Goal: Information Seeking & Learning: Learn about a topic

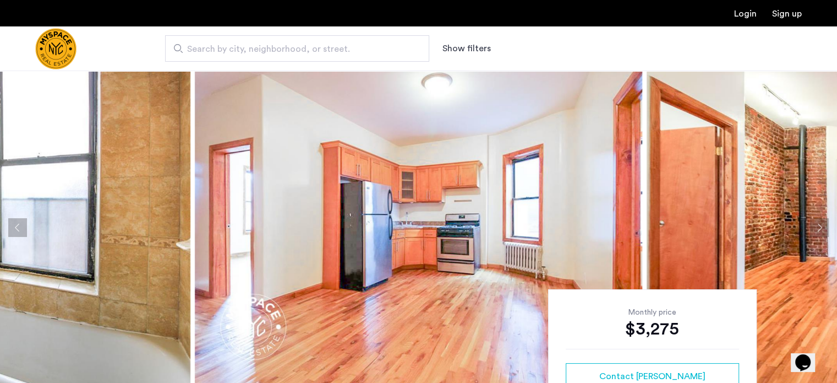
scroll to position [8, 0]
click at [820, 221] on button "Next apartment" at bounding box center [819, 228] width 19 height 19
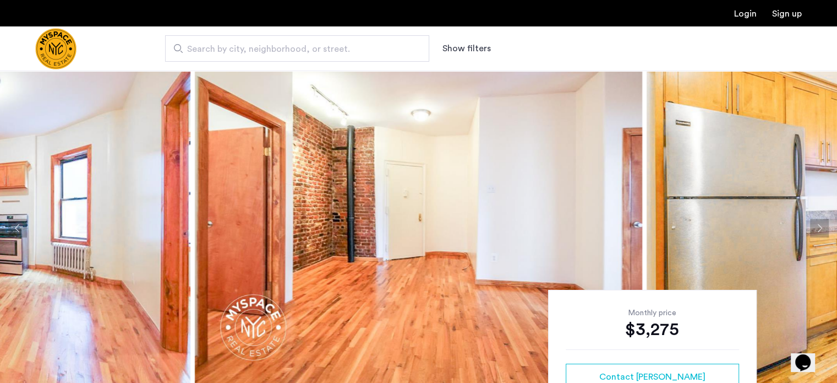
click at [820, 224] on button "Next apartment" at bounding box center [819, 228] width 19 height 19
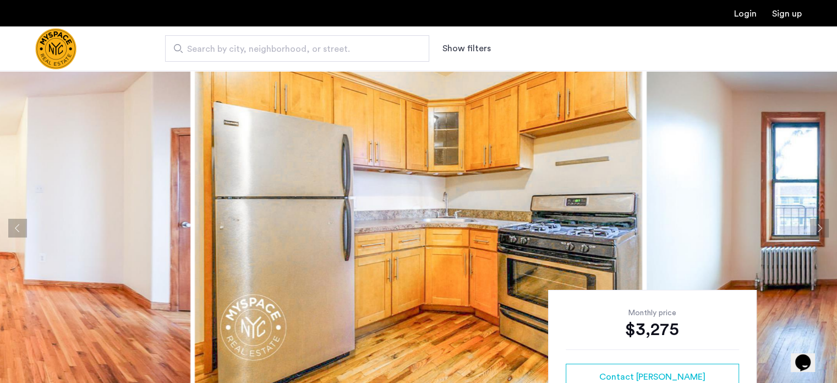
click at [820, 224] on button "Next apartment" at bounding box center [819, 228] width 19 height 19
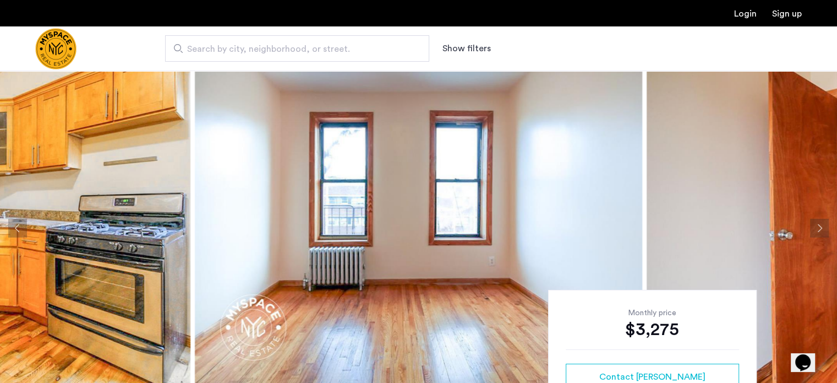
click at [820, 224] on button "Next apartment" at bounding box center [819, 228] width 19 height 19
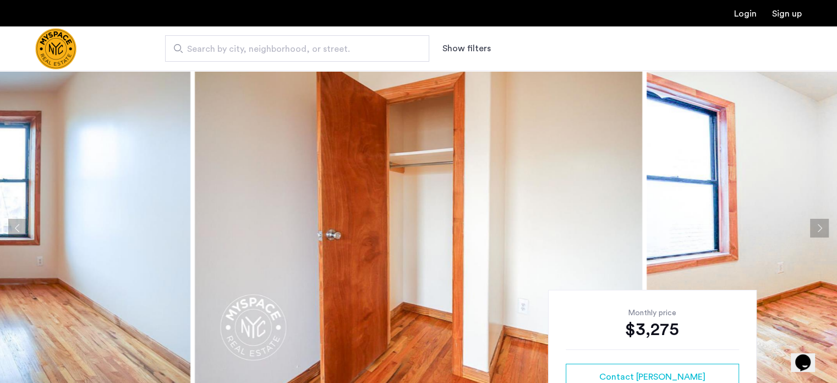
click at [820, 224] on button "Next apartment" at bounding box center [819, 228] width 19 height 19
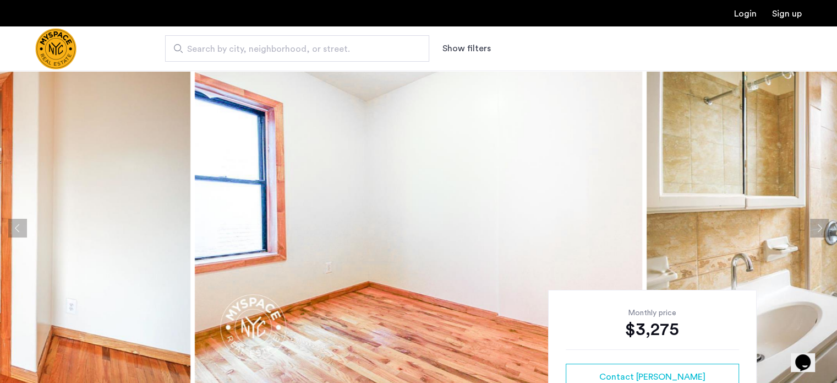
click at [820, 224] on button "Next apartment" at bounding box center [819, 228] width 19 height 19
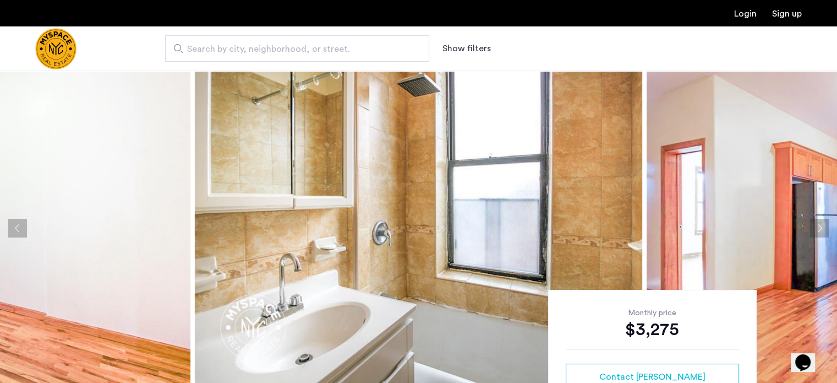
click at [820, 224] on button "Next apartment" at bounding box center [819, 228] width 19 height 19
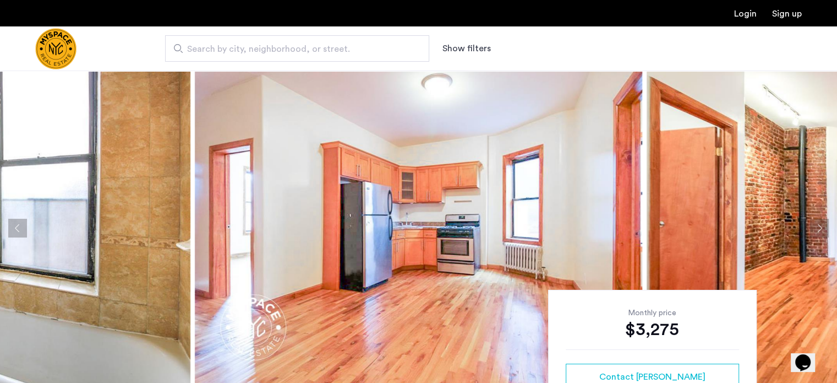
click at [820, 224] on button "Next apartment" at bounding box center [819, 228] width 19 height 19
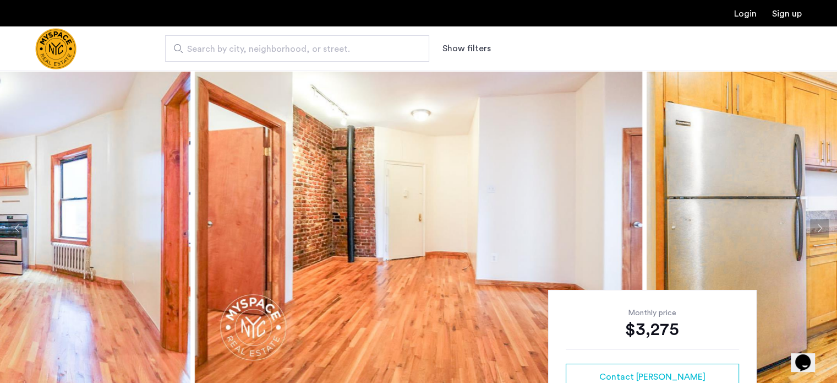
click at [820, 224] on button "Next apartment" at bounding box center [819, 228] width 19 height 19
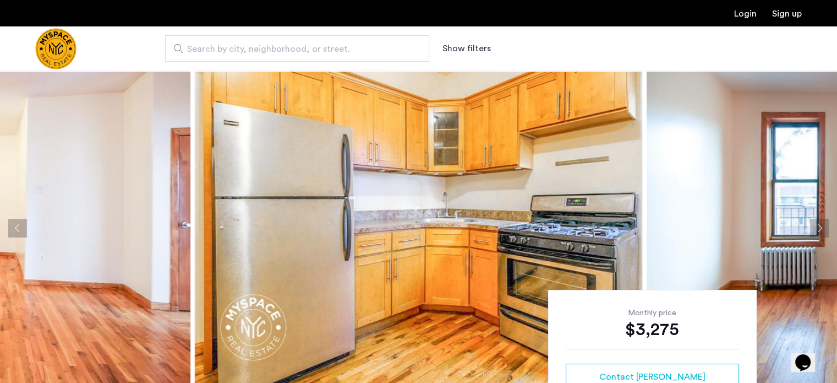
click at [820, 224] on button "Next apartment" at bounding box center [819, 228] width 19 height 19
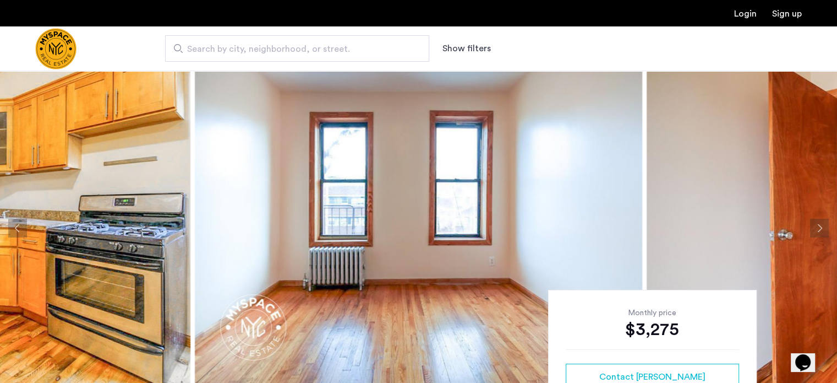
click at [820, 224] on button "Next apartment" at bounding box center [819, 228] width 19 height 19
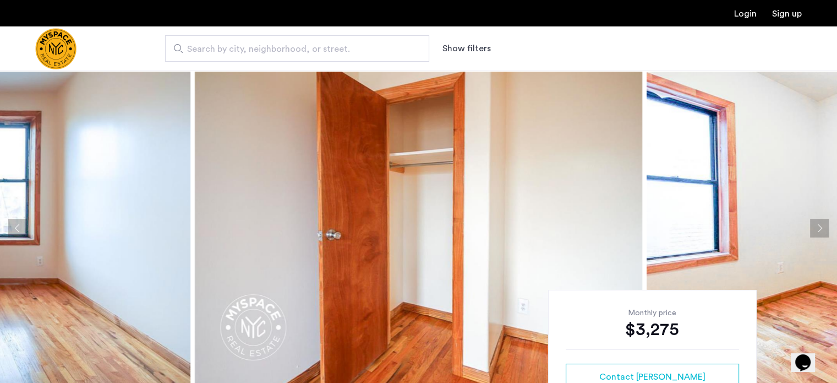
click at [820, 224] on button "Next apartment" at bounding box center [819, 228] width 19 height 19
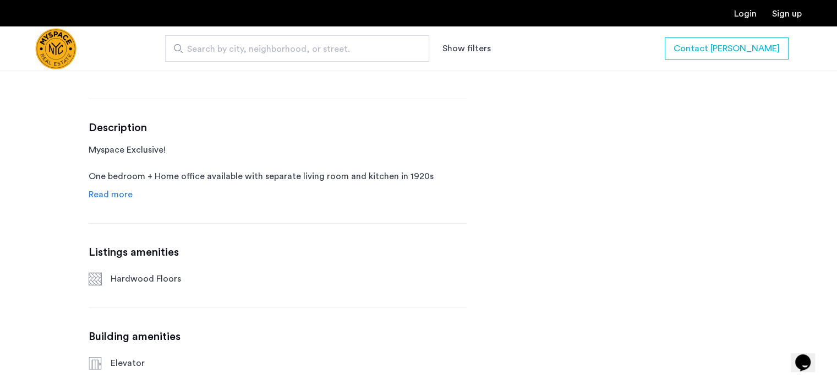
scroll to position [511, 0]
click at [123, 194] on span "Read more" at bounding box center [111, 193] width 44 height 9
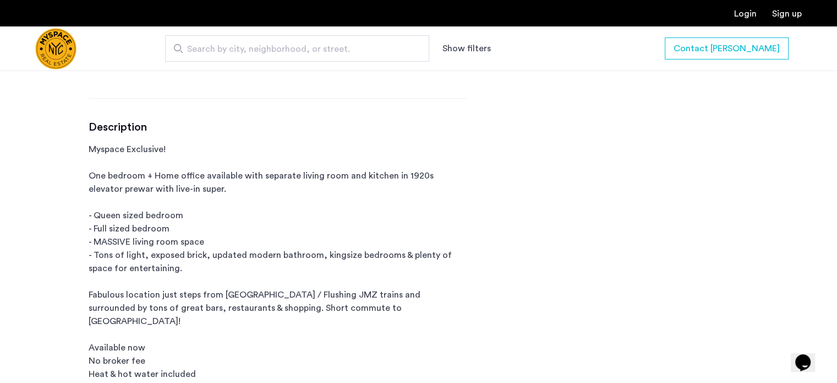
click at [259, 171] on p "Myspace Exclusive! One bedroom + Home office available with separate living roo…" at bounding box center [278, 268] width 378 height 251
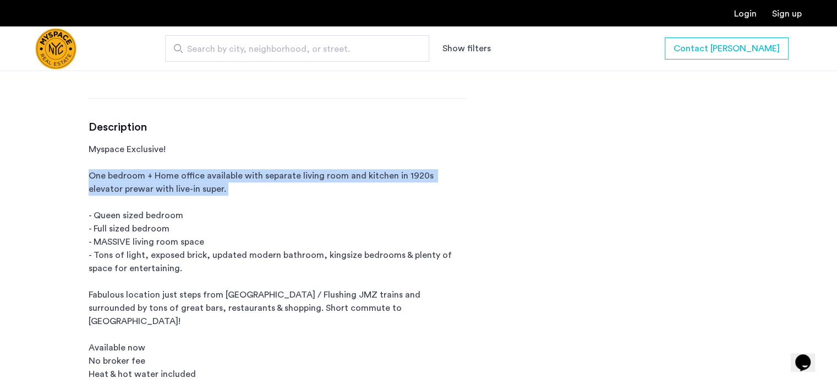
click at [259, 171] on p "Myspace Exclusive! One bedroom + Home office available with separate living roo…" at bounding box center [278, 268] width 378 height 251
click at [246, 184] on p "Myspace Exclusive! One bedroom + Home office available with separate living roo…" at bounding box center [278, 268] width 378 height 251
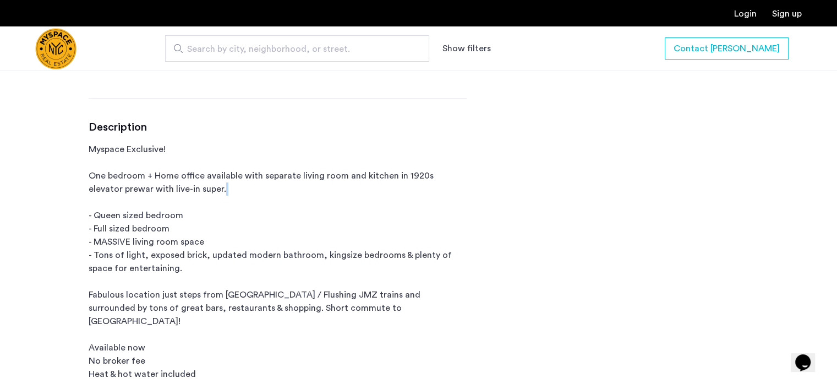
click at [246, 184] on p "Myspace Exclusive! One bedroom + Home office available with separate living roo…" at bounding box center [278, 268] width 378 height 251
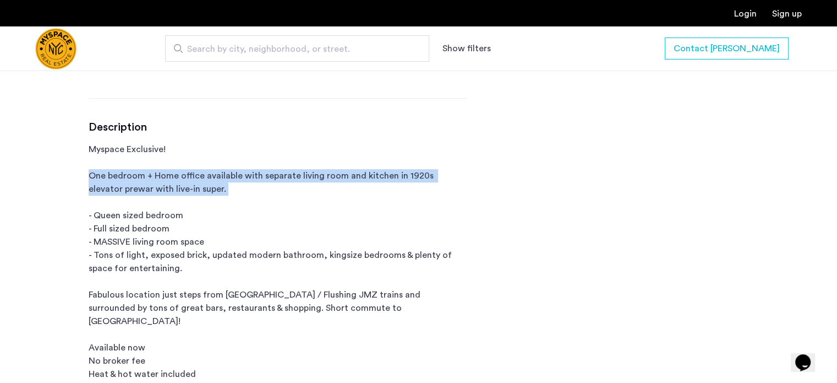
click at [246, 184] on p "Myspace Exclusive! One bedroom + Home office available with separate living roo…" at bounding box center [278, 268] width 378 height 251
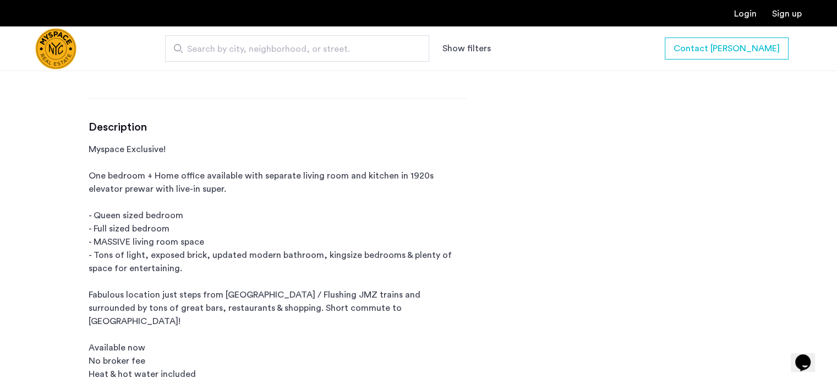
click at [204, 256] on p "Myspace Exclusive! One bedroom + Home office available with separate living roo…" at bounding box center [278, 268] width 378 height 251
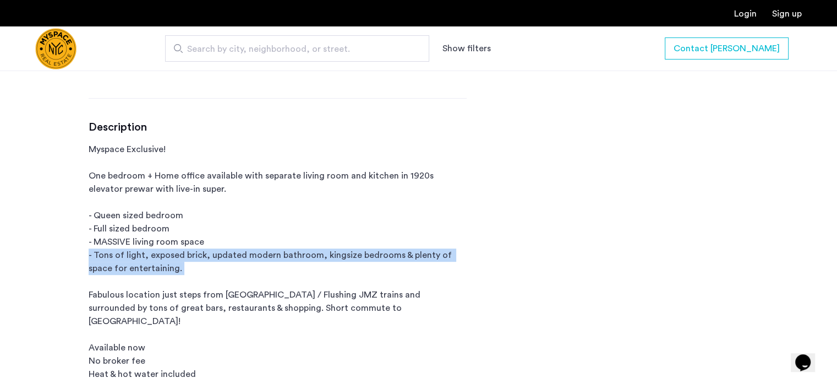
click at [204, 256] on p "Myspace Exclusive! One bedroom + Home office available with separate living roo…" at bounding box center [278, 268] width 378 height 251
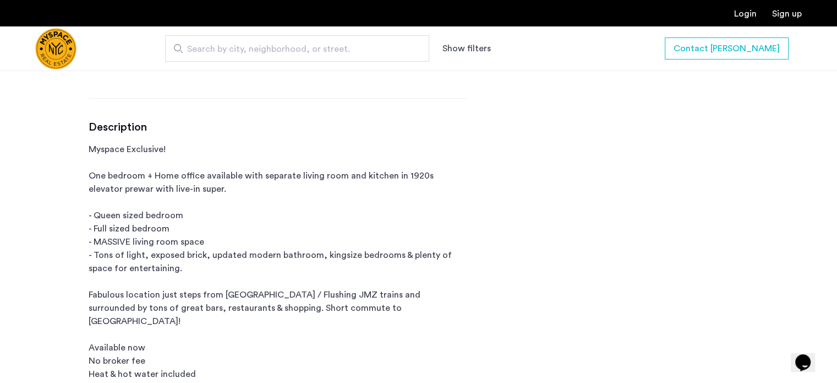
click at [202, 226] on p "Myspace Exclusive! One bedroom + Home office available with separate living roo…" at bounding box center [278, 268] width 378 height 251
click at [204, 212] on p "Myspace Exclusive! One bedroom + Home office available with separate living roo…" at bounding box center [278, 268] width 378 height 251
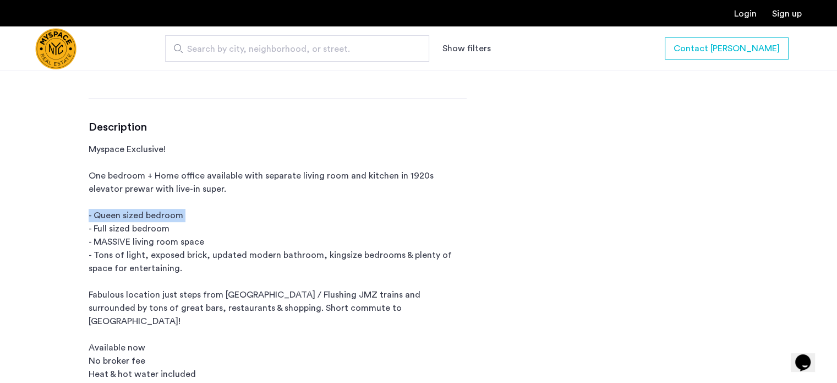
click at [204, 212] on p "Myspace Exclusive! One bedroom + Home office available with separate living roo…" at bounding box center [278, 268] width 378 height 251
click at [201, 223] on p "Myspace Exclusive! One bedroom + Home office available with separate living roo…" at bounding box center [278, 268] width 378 height 251
click at [202, 212] on p "Myspace Exclusive! One bedroom + Home office available with separate living roo…" at bounding box center [278, 268] width 378 height 251
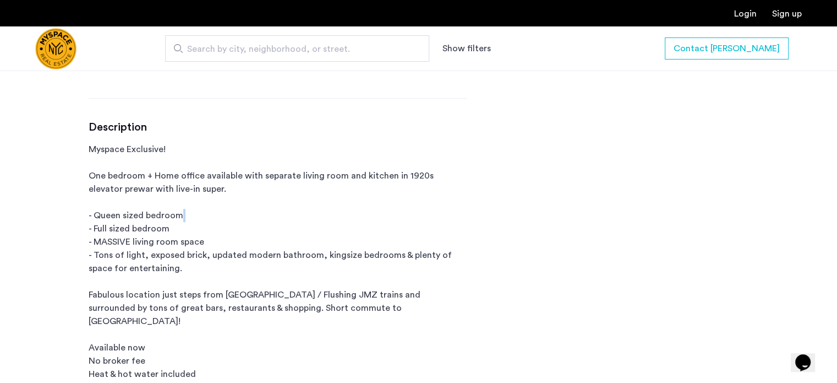
click at [202, 212] on p "Myspace Exclusive! One bedroom + Home office available with separate living roo…" at bounding box center [278, 268] width 378 height 251
click at [201, 230] on p "Myspace Exclusive! One bedroom + Home office available with separate living roo…" at bounding box center [278, 268] width 378 height 251
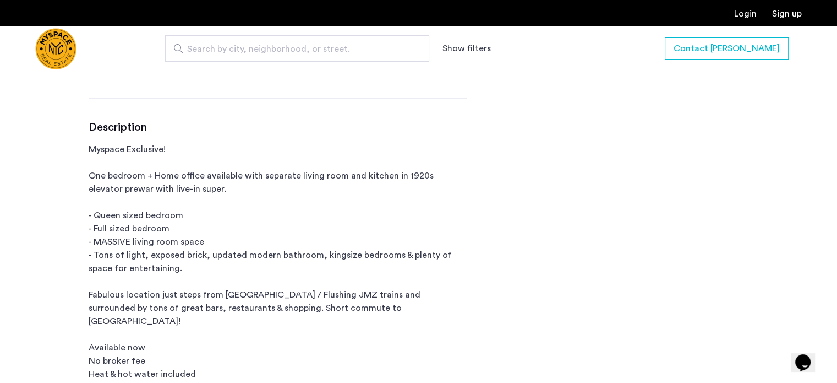
click at [203, 253] on p "Myspace Exclusive! One bedroom + Home office available with separate living roo…" at bounding box center [278, 268] width 378 height 251
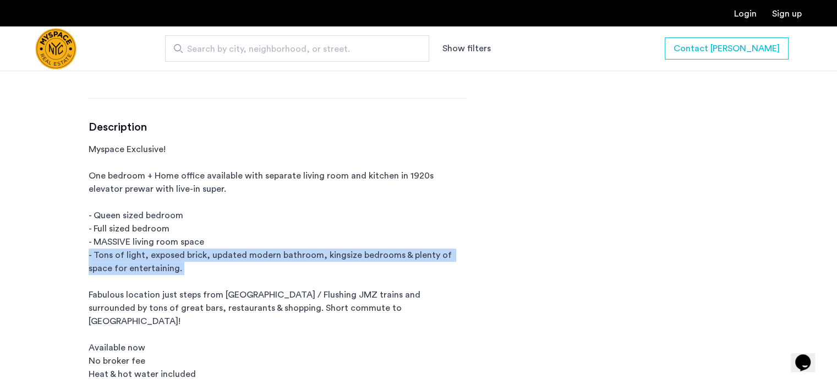
click at [203, 253] on p "Myspace Exclusive! One bedroom + Home office available with separate living roo…" at bounding box center [278, 268] width 378 height 251
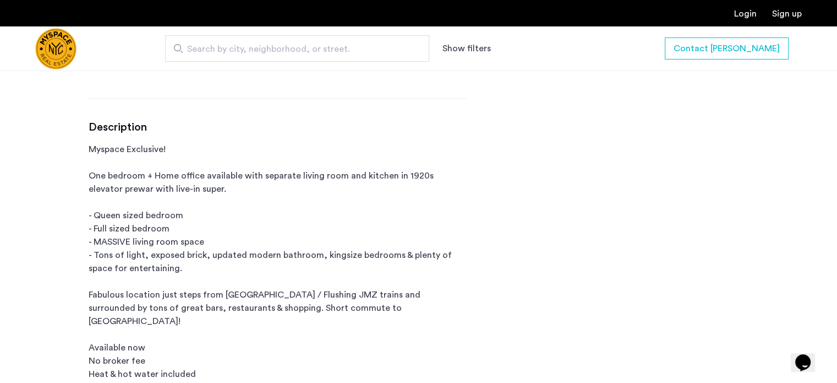
click at [203, 234] on p "Myspace Exclusive! One bedroom + Home office available with separate living roo…" at bounding box center [278, 268] width 378 height 251
click at [203, 238] on p "Myspace Exclusive! One bedroom + Home office available with separate living roo…" at bounding box center [278, 268] width 378 height 251
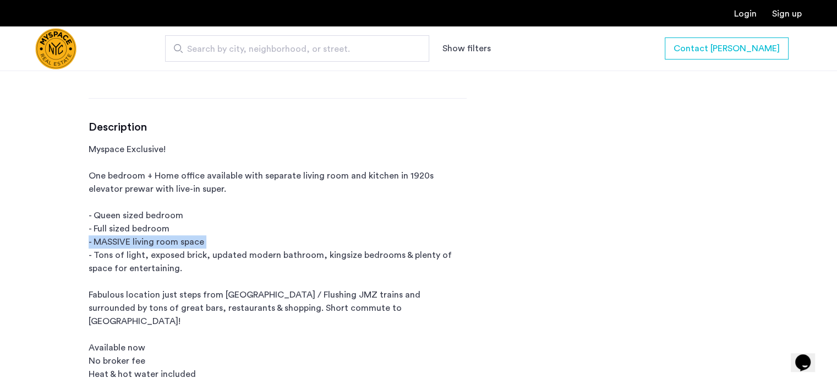
click at [203, 238] on p "Myspace Exclusive! One bedroom + Home office available with separate living roo…" at bounding box center [278, 268] width 378 height 251
click at [203, 258] on p "Myspace Exclusive! One bedroom + Home office available with separate living roo…" at bounding box center [278, 268] width 378 height 251
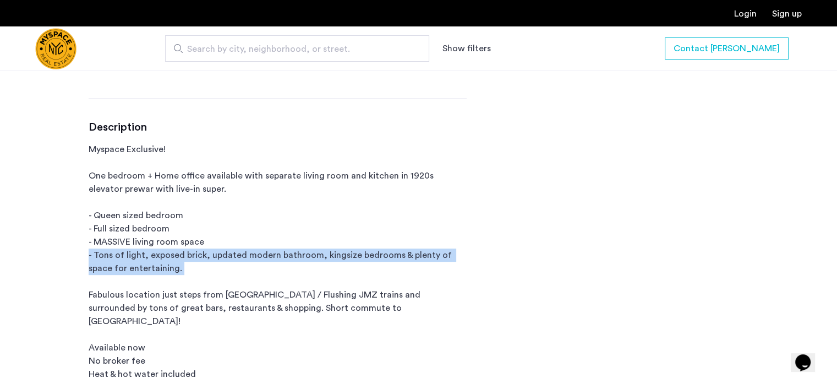
click at [203, 258] on p "Myspace Exclusive! One bedroom + Home office available with separate living roo…" at bounding box center [278, 268] width 378 height 251
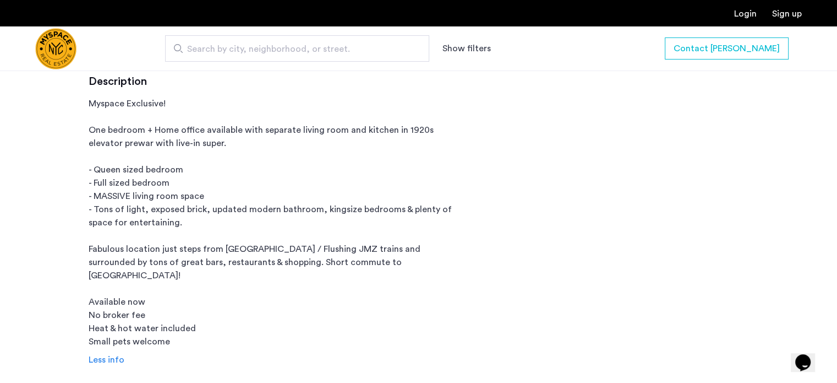
click at [203, 258] on p "Myspace Exclusive! One bedroom + Home office available with separate living roo…" at bounding box center [278, 222] width 378 height 251
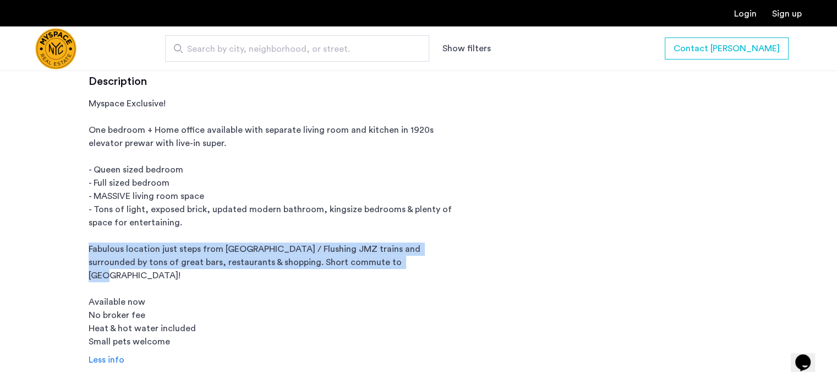
click at [203, 258] on p "Myspace Exclusive! One bedroom + Home office available with separate living roo…" at bounding box center [278, 222] width 378 height 251
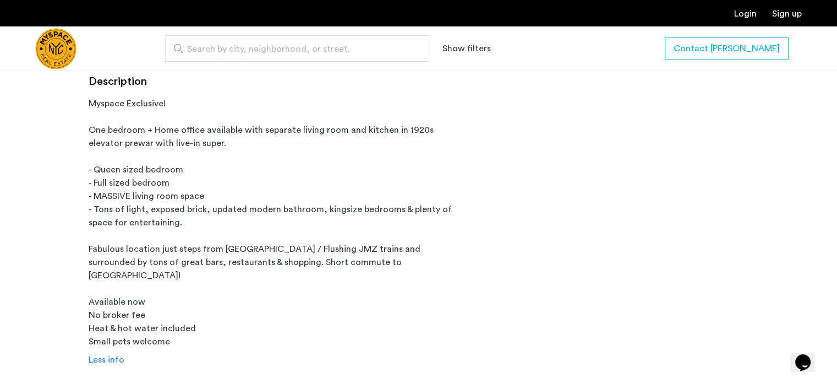
click at [206, 220] on p "Myspace Exclusive! One bedroom + Home office available with separate living roo…" at bounding box center [278, 222] width 378 height 251
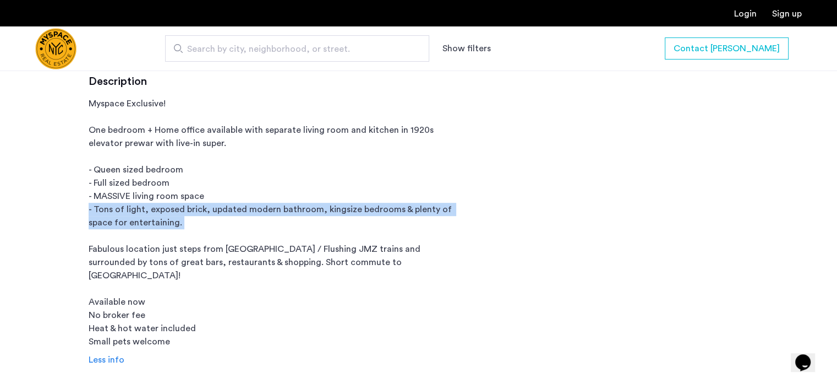
click at [206, 220] on p "Myspace Exclusive! One bedroom + Home office available with separate living roo…" at bounding box center [278, 222] width 378 height 251
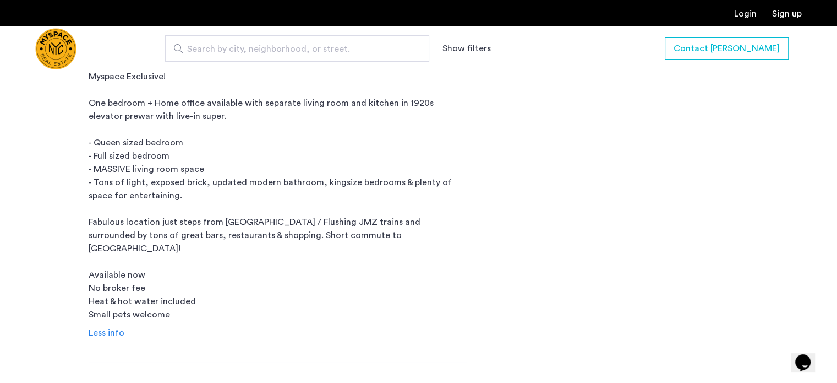
click at [206, 220] on p "Myspace Exclusive! One bedroom + Home office available with separate living roo…" at bounding box center [278, 195] width 378 height 251
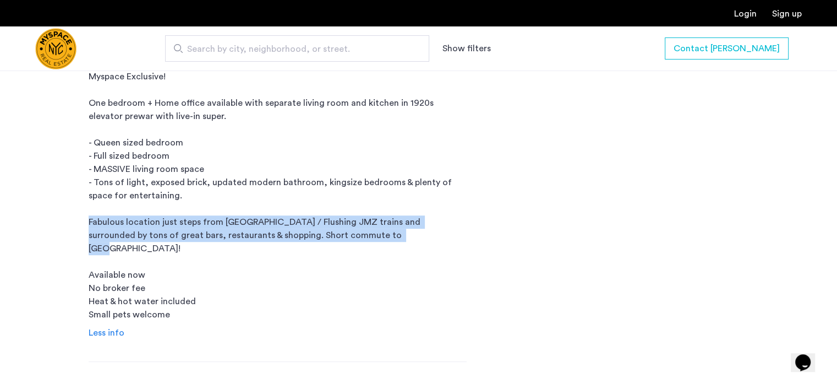
click at [206, 220] on p "Myspace Exclusive! One bedroom + Home office available with separate living roo…" at bounding box center [278, 195] width 378 height 251
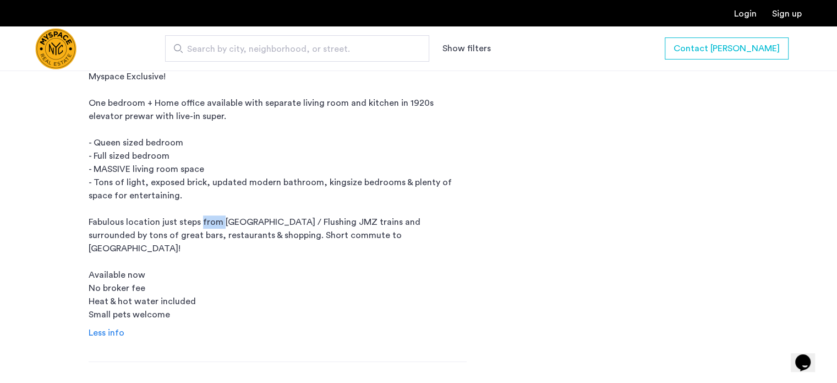
click at [206, 220] on p "Myspace Exclusive! One bedroom + Home office available with separate living roo…" at bounding box center [278, 195] width 378 height 251
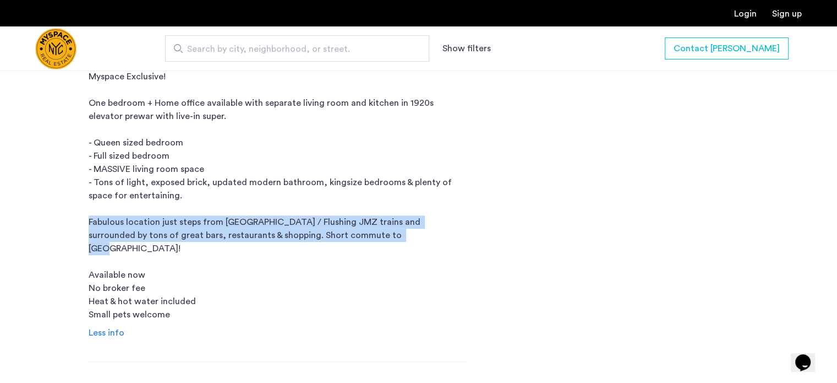
click at [206, 220] on p "Myspace Exclusive! One bedroom + Home office available with separate living roo…" at bounding box center [278, 195] width 378 height 251
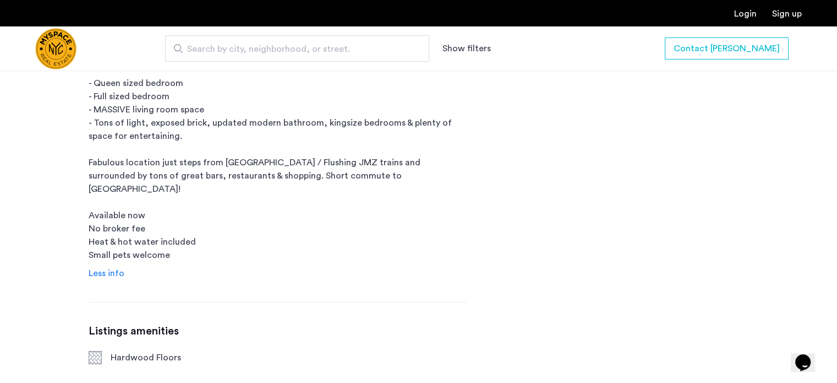
click at [182, 238] on p "Myspace Exclusive! One bedroom + Home office available with separate living roo…" at bounding box center [278, 135] width 378 height 251
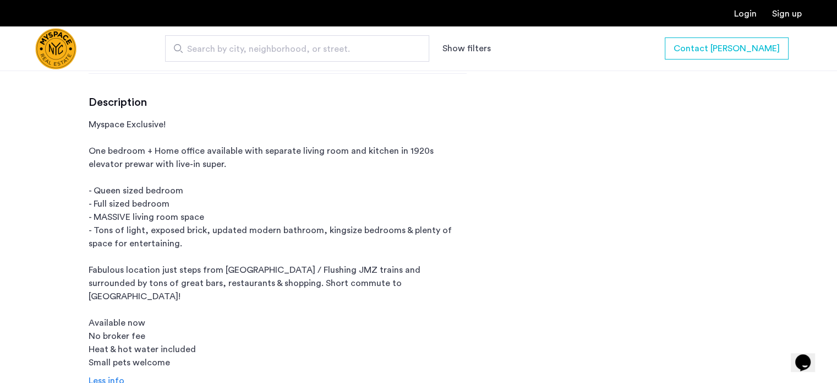
scroll to position [539, 0]
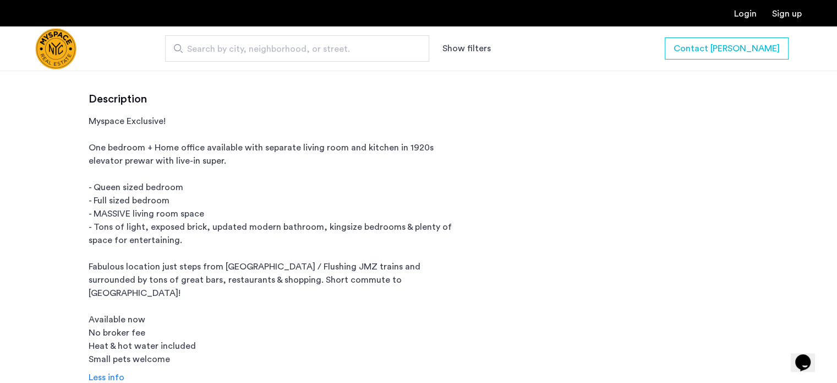
click at [317, 159] on p "Myspace Exclusive! One bedroom + Home office available with separate living roo…" at bounding box center [278, 240] width 378 height 251
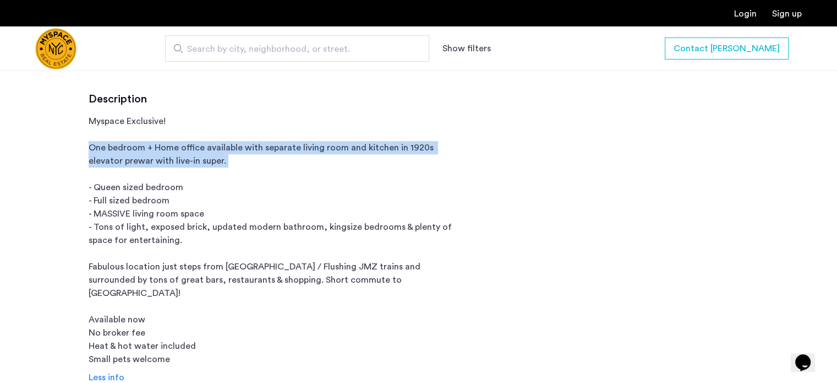
click at [317, 159] on p "Myspace Exclusive! One bedroom + Home office available with separate living roo…" at bounding box center [278, 240] width 378 height 251
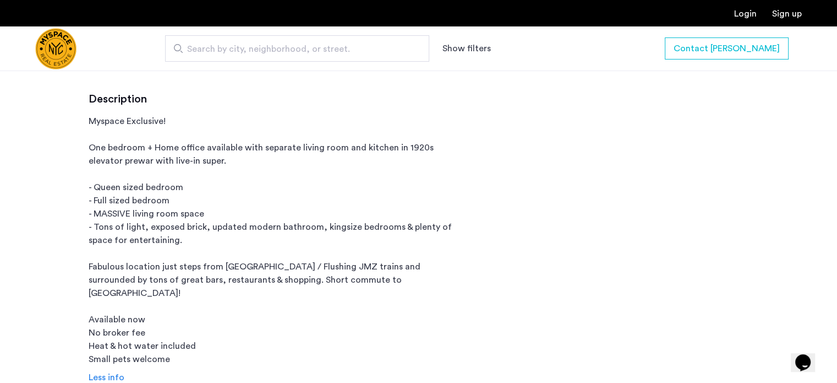
click at [301, 204] on p "Myspace Exclusive! One bedroom + Home office available with separate living roo…" at bounding box center [278, 240] width 378 height 251
click at [308, 186] on p "Myspace Exclusive! One bedroom + Home office available with separate living roo…" at bounding box center [278, 240] width 378 height 251
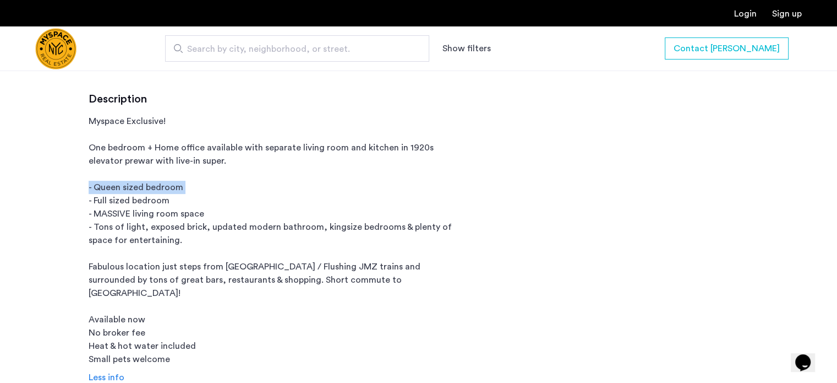
click at [308, 186] on p "Myspace Exclusive! One bedroom + Home office available with separate living roo…" at bounding box center [278, 240] width 378 height 251
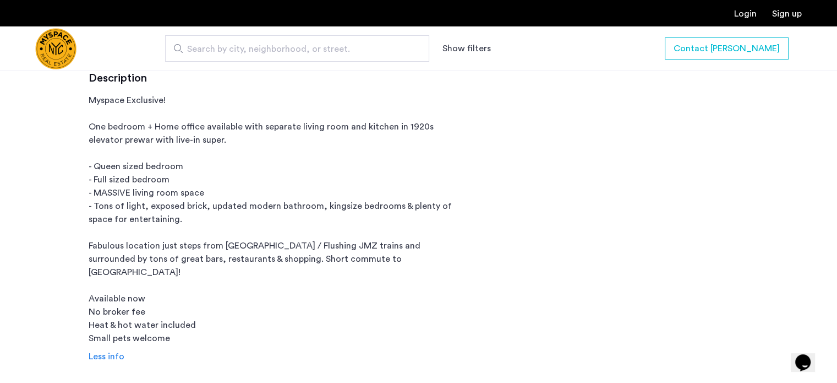
click at [308, 186] on p "Myspace Exclusive! One bedroom + Home office available with separate living roo…" at bounding box center [278, 219] width 378 height 251
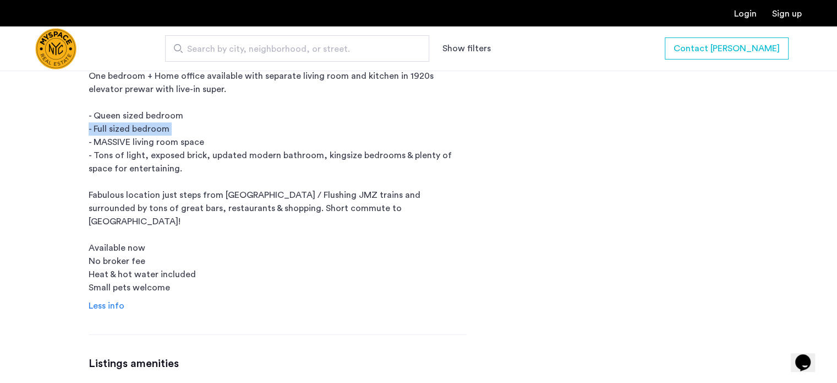
scroll to position [611, 0]
click at [256, 157] on p "Myspace Exclusive! One bedroom + Home office available with separate living roo…" at bounding box center [278, 168] width 378 height 251
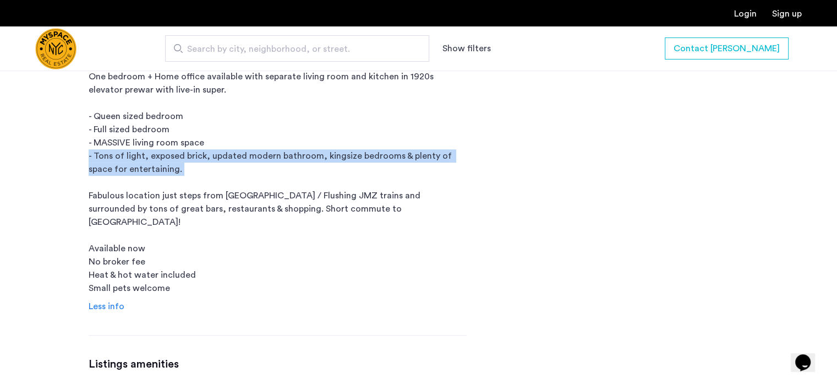
click at [256, 157] on p "Myspace Exclusive! One bedroom + Home office available with separate living roo…" at bounding box center [278, 168] width 378 height 251
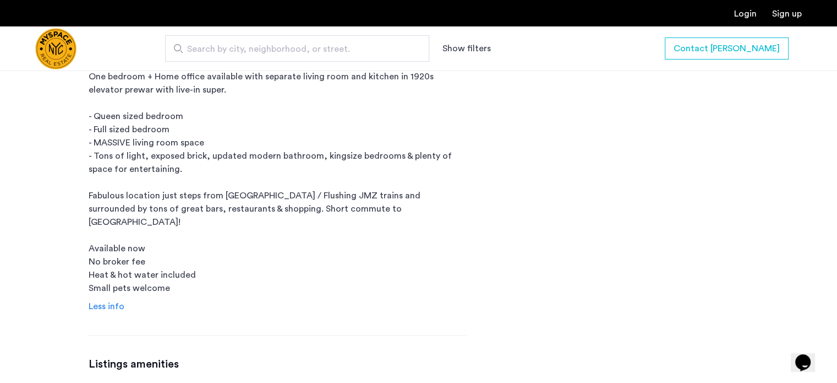
click at [263, 211] on p "Myspace Exclusive! One bedroom + Home office available with separate living roo…" at bounding box center [278, 168] width 378 height 251
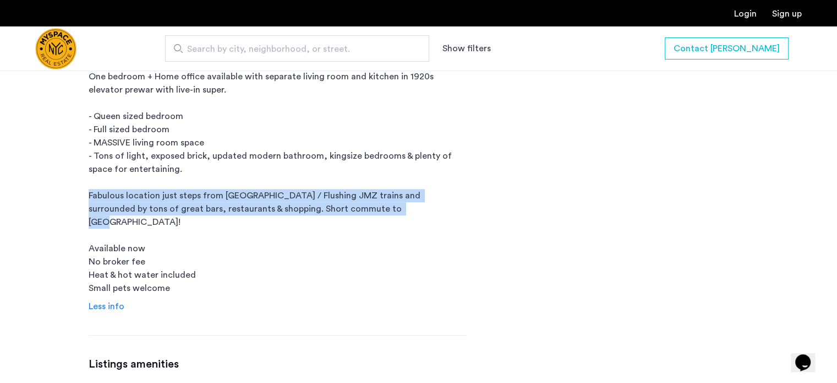
click at [263, 211] on p "Myspace Exclusive! One bedroom + Home office available with separate living roo…" at bounding box center [278, 168] width 378 height 251
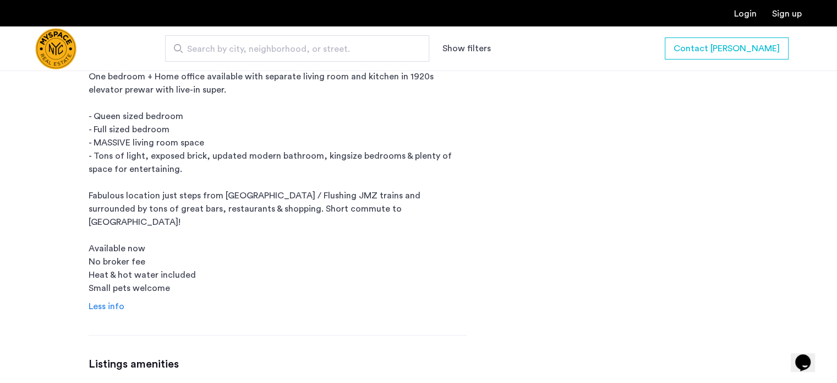
click at [175, 267] on p "Myspace Exclusive! One bedroom + Home office available with separate living roo…" at bounding box center [278, 168] width 378 height 251
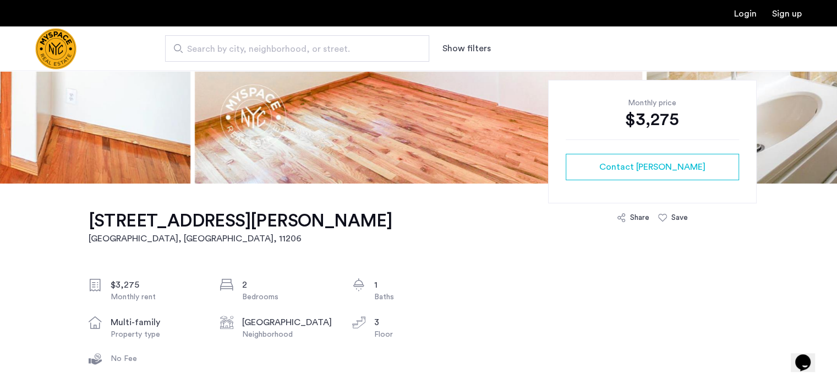
scroll to position [24, 0]
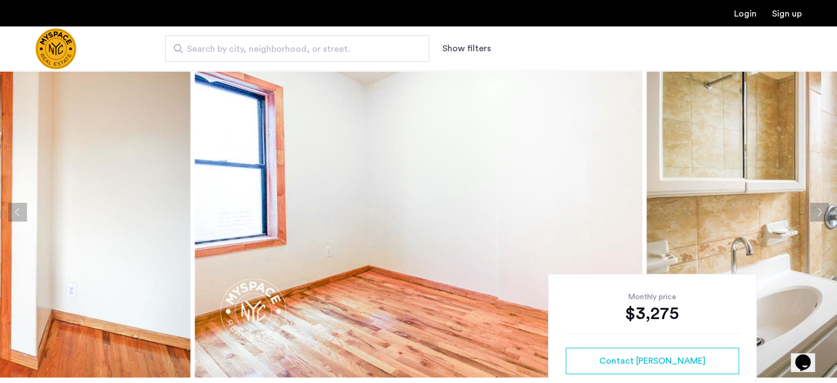
click at [823, 212] on button "Next apartment" at bounding box center [819, 212] width 19 height 19
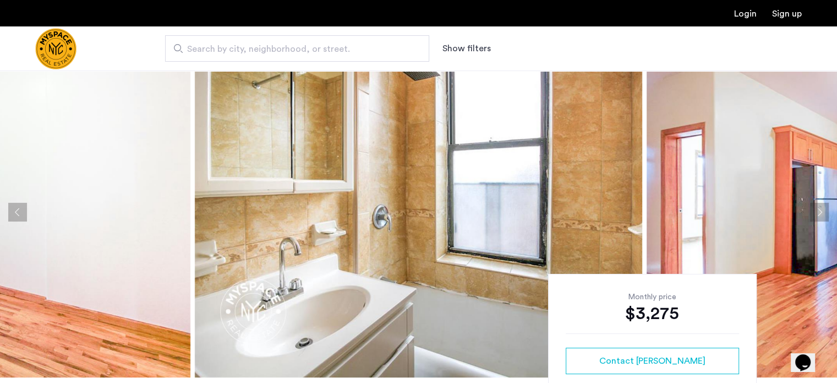
click at [823, 212] on button "Next apartment" at bounding box center [819, 212] width 19 height 19
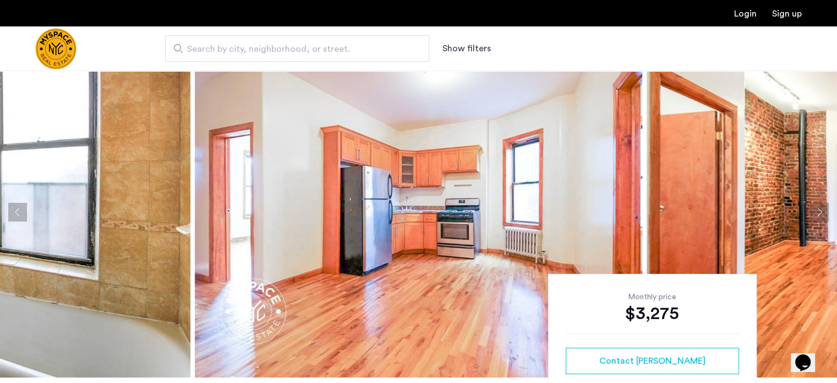
click at [823, 212] on button "Next apartment" at bounding box center [819, 212] width 19 height 19
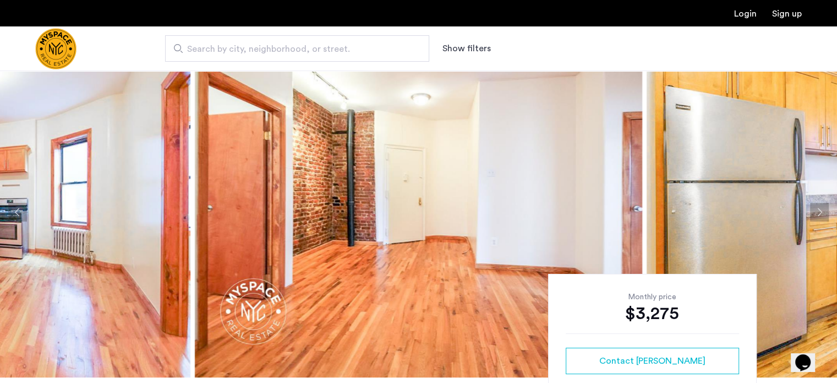
click at [823, 212] on button "Next apartment" at bounding box center [819, 212] width 19 height 19
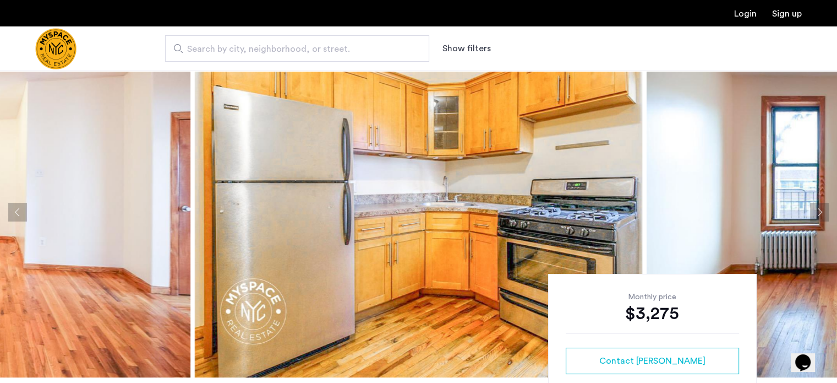
click at [823, 212] on button "Next apartment" at bounding box center [819, 212] width 19 height 19
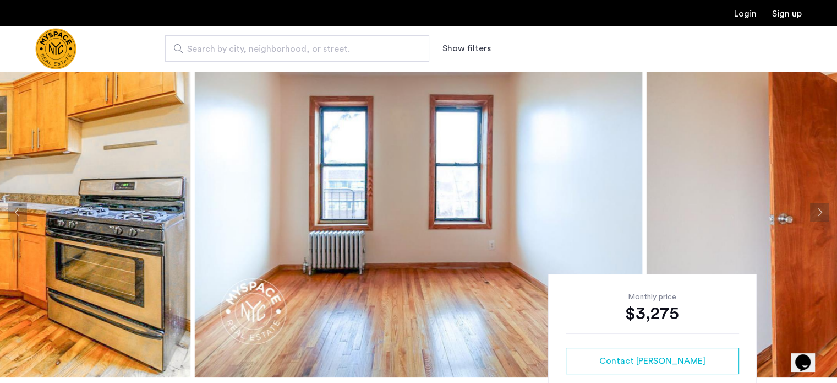
click at [823, 212] on button "Next apartment" at bounding box center [819, 212] width 19 height 19
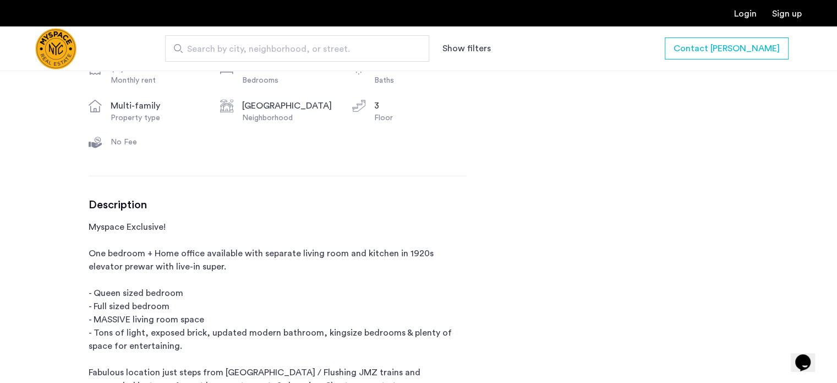
scroll to position [487, 0]
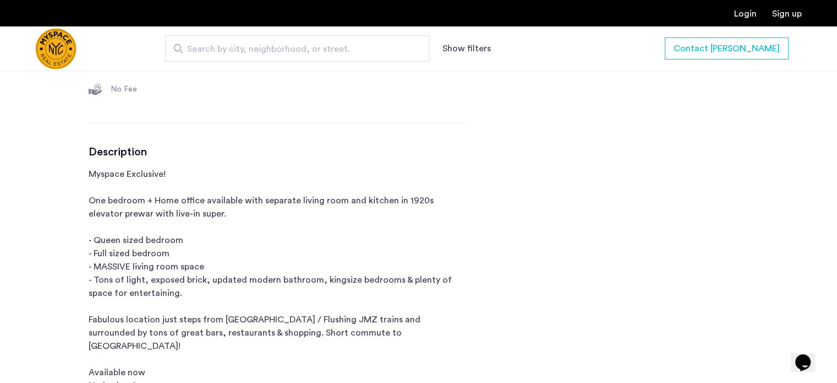
click at [217, 206] on p "Myspace Exclusive! One bedroom + Home office available with separate living roo…" at bounding box center [278, 292] width 378 height 251
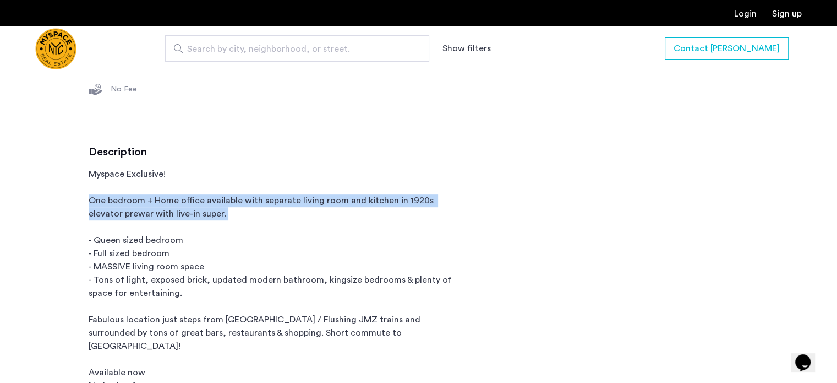
click at [217, 206] on p "Myspace Exclusive! One bedroom + Home office available with separate living roo…" at bounding box center [278, 292] width 378 height 251
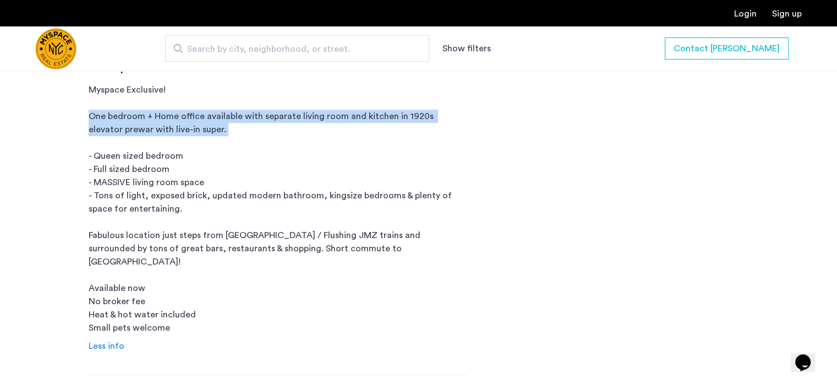
scroll to position [571, 0]
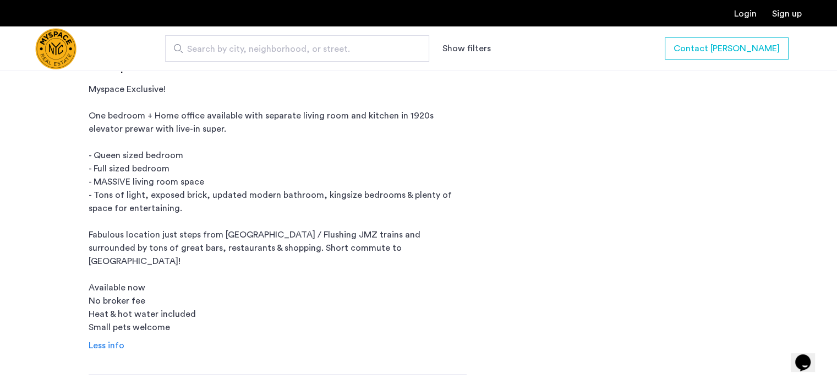
click at [190, 183] on p "Myspace Exclusive! One bedroom + Home office available with separate living roo…" at bounding box center [278, 208] width 378 height 251
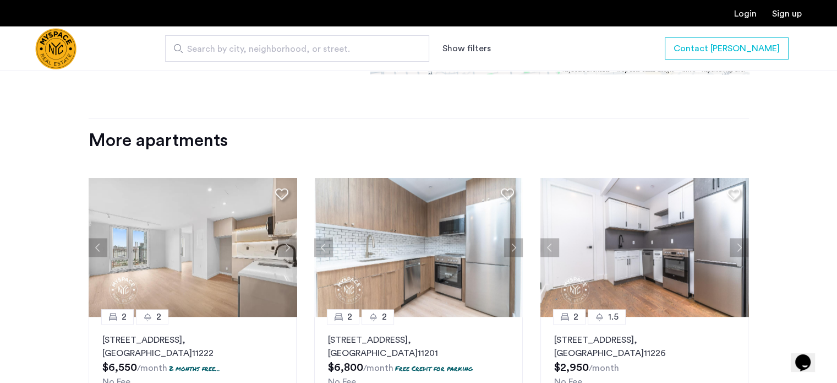
scroll to position [1454, 0]
click at [737, 238] on button "Next apartment" at bounding box center [739, 247] width 19 height 19
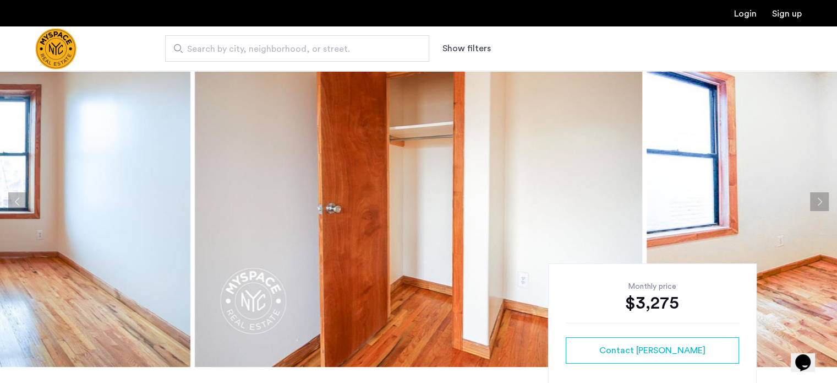
scroll to position [31, 0]
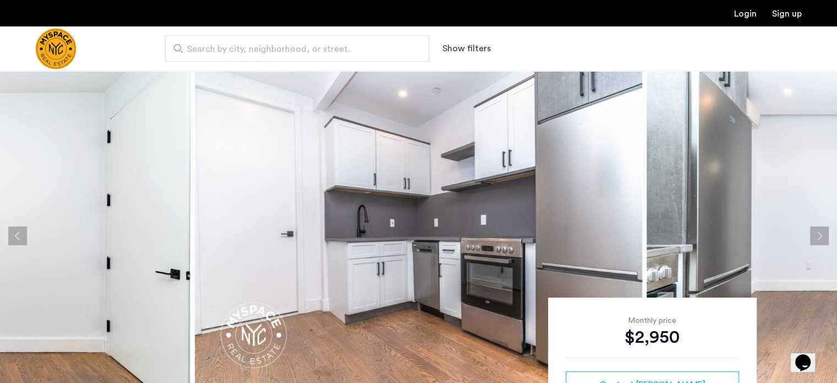
scroll to position [58, 0]
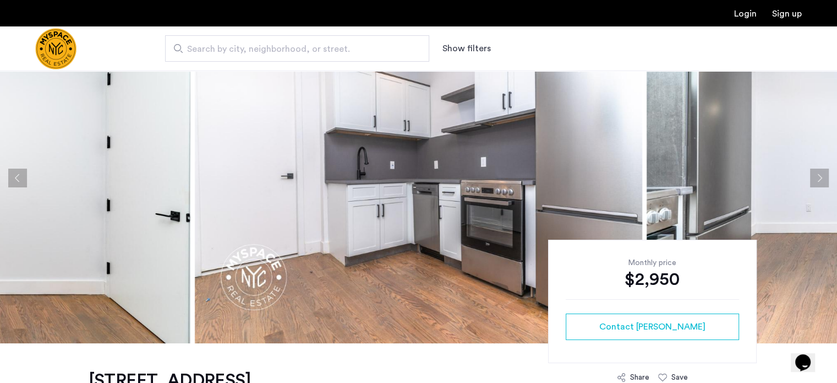
click at [820, 176] on button "Next apartment" at bounding box center [819, 177] width 19 height 19
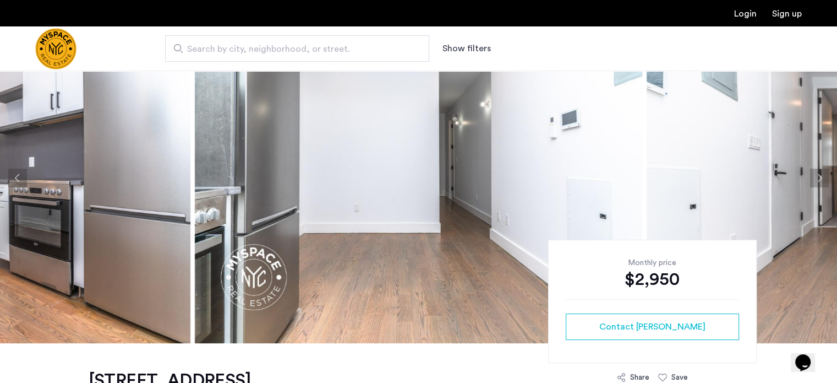
click at [820, 176] on button "Next apartment" at bounding box center [819, 177] width 19 height 19
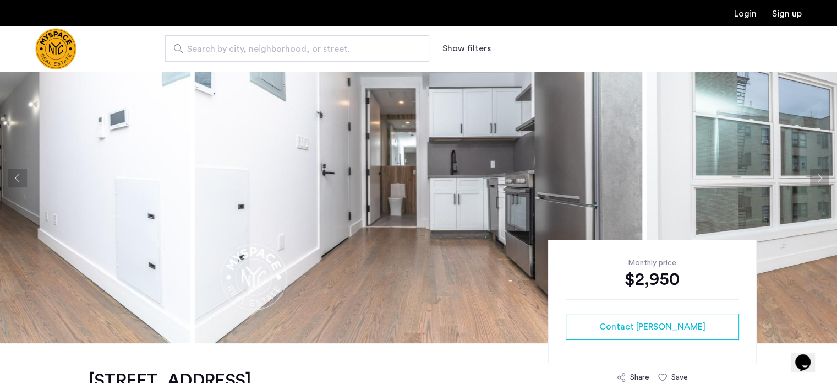
click at [820, 176] on button "Next apartment" at bounding box center [819, 177] width 19 height 19
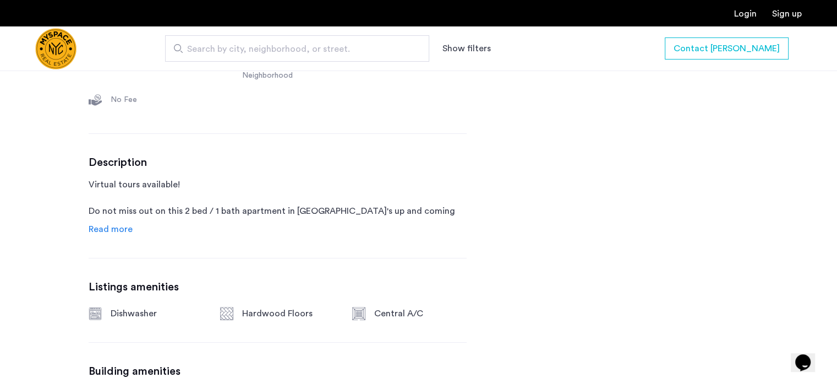
scroll to position [490, 0]
click at [111, 233] on span "Read more" at bounding box center [111, 228] width 44 height 9
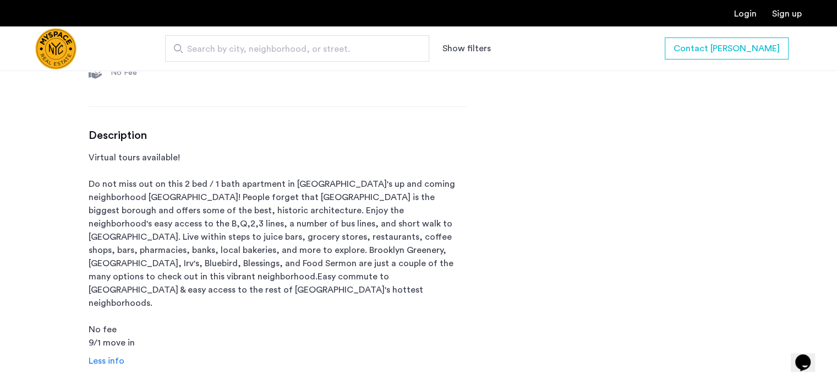
scroll to position [517, 0]
click at [184, 203] on p "Virtual tours available! Do not miss out on this 2 bed / 1 bath apartment in Br…" at bounding box center [278, 249] width 378 height 198
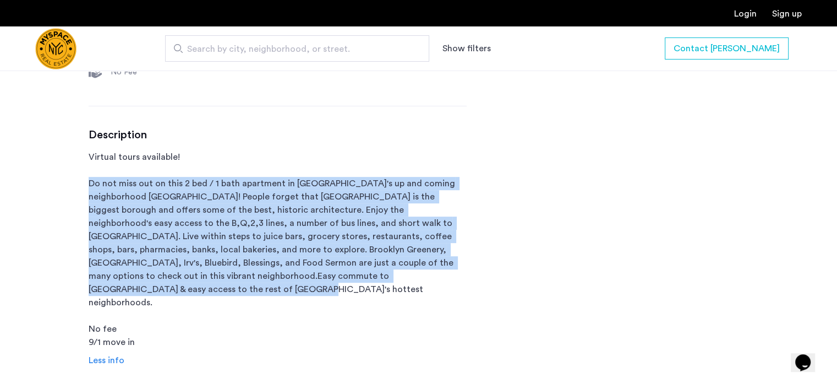
click at [184, 203] on p "Virtual tours available! Do not miss out on this 2 bed / 1 bath apartment in Br…" at bounding box center [278, 249] width 378 height 198
click at [179, 210] on p "Virtual tours available! Do not miss out on this 2 bed / 1 bath apartment in Br…" at bounding box center [278, 249] width 378 height 198
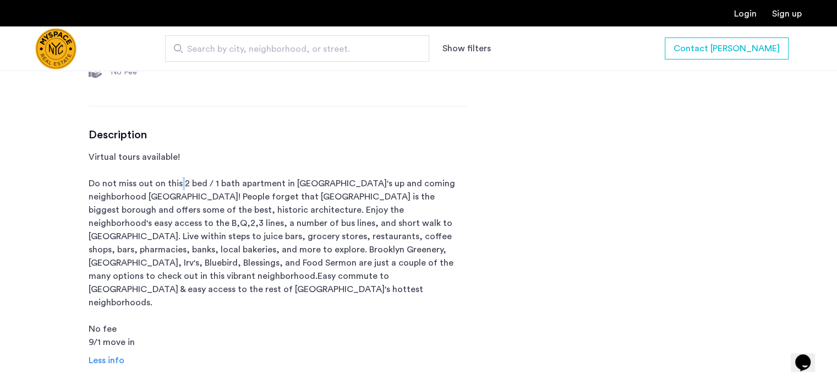
click at [179, 210] on p "Virtual tours available! Do not miss out on this 2 bed / 1 bath apartment in Br…" at bounding box center [278, 249] width 378 height 198
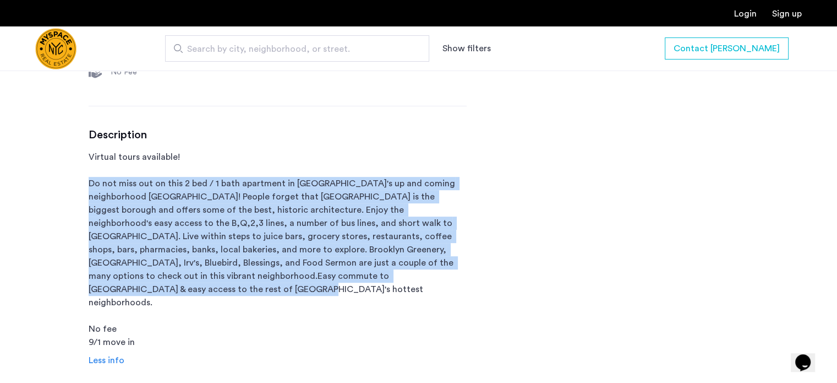
click at [179, 210] on p "Virtual tours available! Do not miss out on this 2 bed / 1 bath apartment in Br…" at bounding box center [278, 249] width 378 height 198
click at [185, 235] on p "Virtual tours available! Do not miss out on this 2 bed / 1 bath apartment in Br…" at bounding box center [278, 249] width 378 height 198
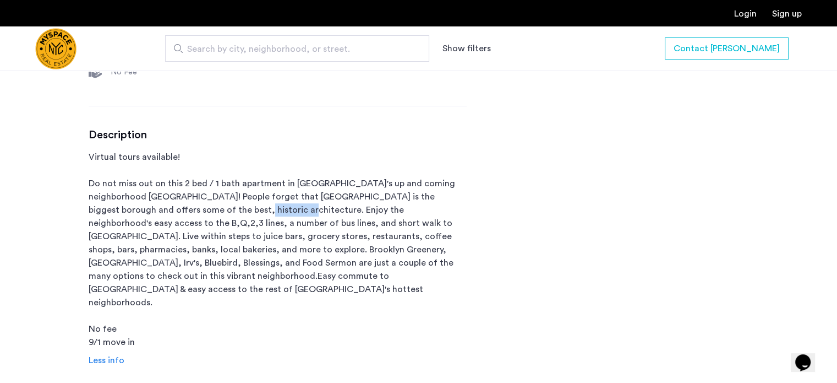
click at [185, 235] on p "Virtual tours available! Do not miss out on this 2 bed / 1 bath apartment in Br…" at bounding box center [278, 249] width 378 height 198
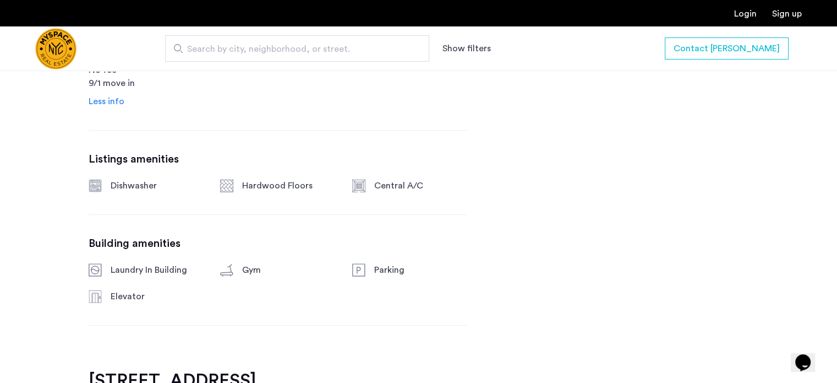
scroll to position [775, 0]
drag, startPoint x: 443, startPoint y: 178, endPoint x: 113, endPoint y: 186, distance: 329.8
click at [113, 186] on div "Dishwasher Hardwood Floors Central A/C" at bounding box center [278, 185] width 378 height 13
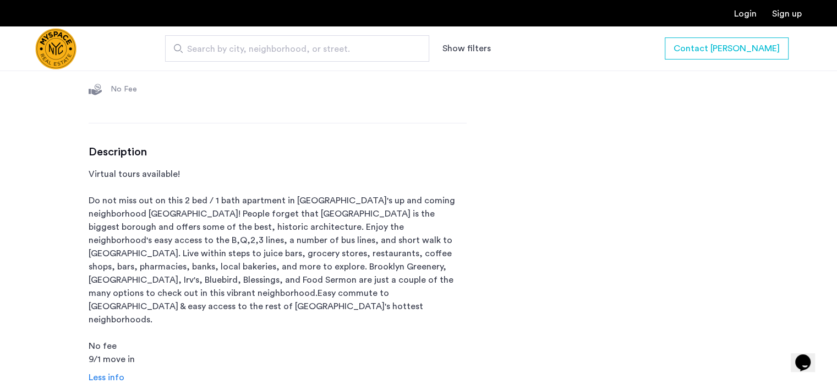
scroll to position [499, 0]
click at [254, 233] on p "Virtual tours available! Do not miss out on this 2 bed / 1 bath apartment in Br…" at bounding box center [278, 267] width 378 height 198
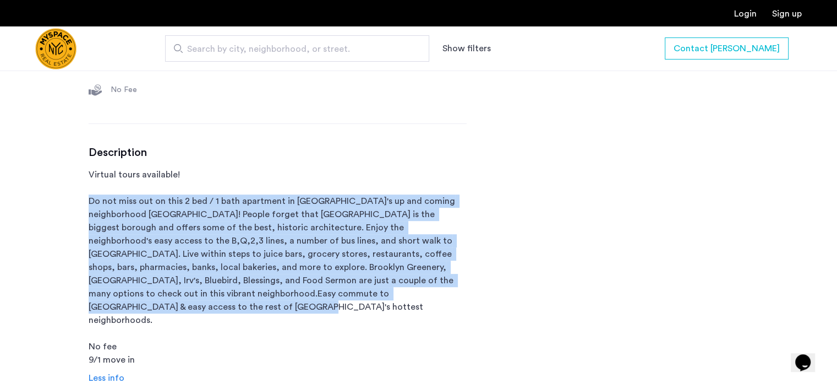
click at [254, 233] on p "Virtual tours available! Do not miss out on this 2 bed / 1 bath apartment in Br…" at bounding box center [278, 267] width 378 height 198
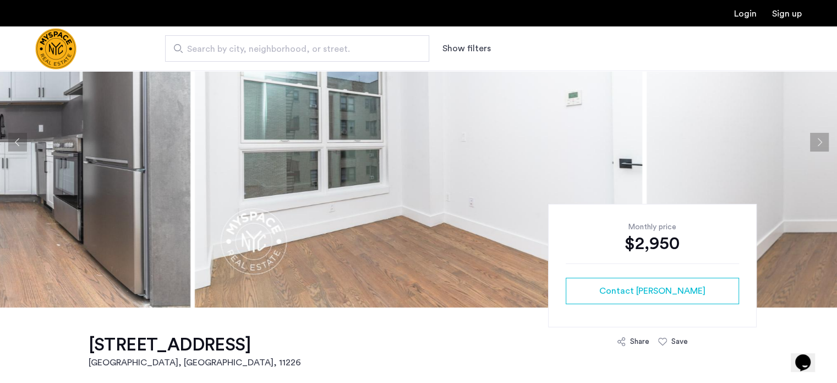
scroll to position [0, 0]
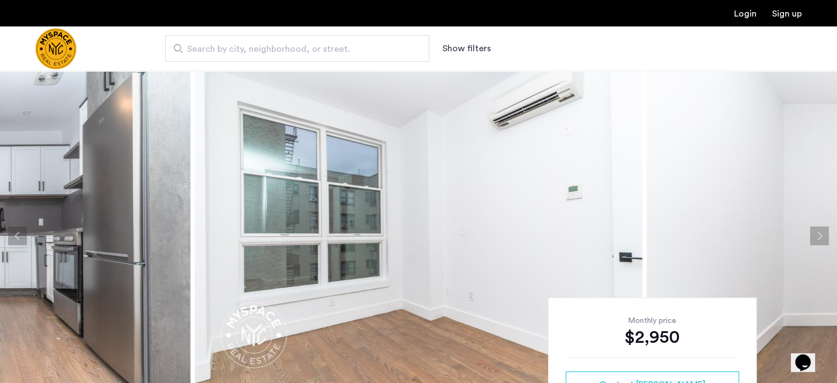
click at [820, 241] on button "Next apartment" at bounding box center [819, 235] width 19 height 19
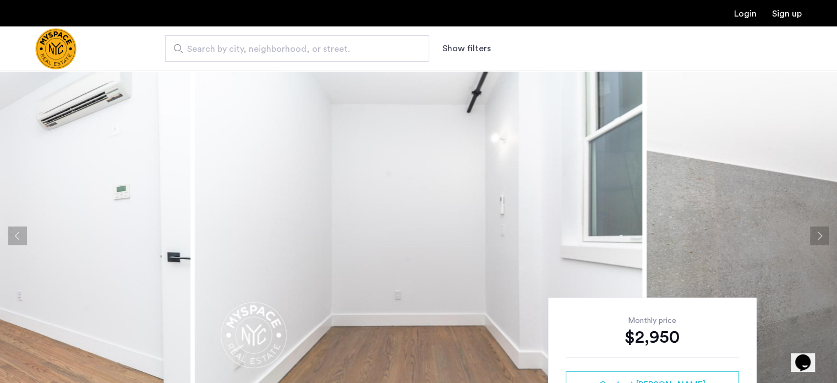
click at [820, 236] on button "Next apartment" at bounding box center [819, 235] width 19 height 19
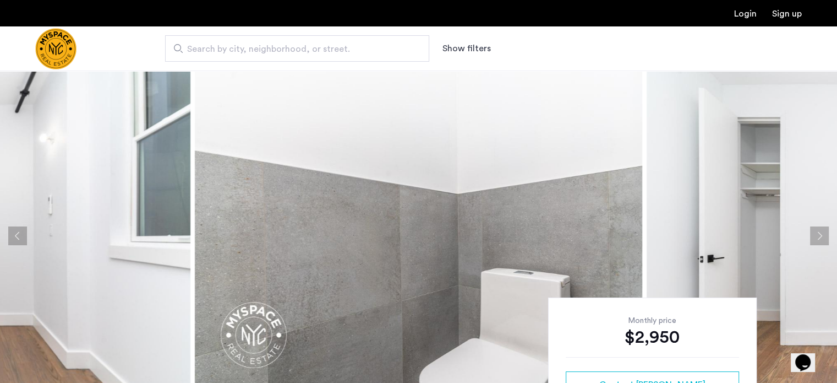
click at [820, 236] on button "Next apartment" at bounding box center [819, 235] width 19 height 19
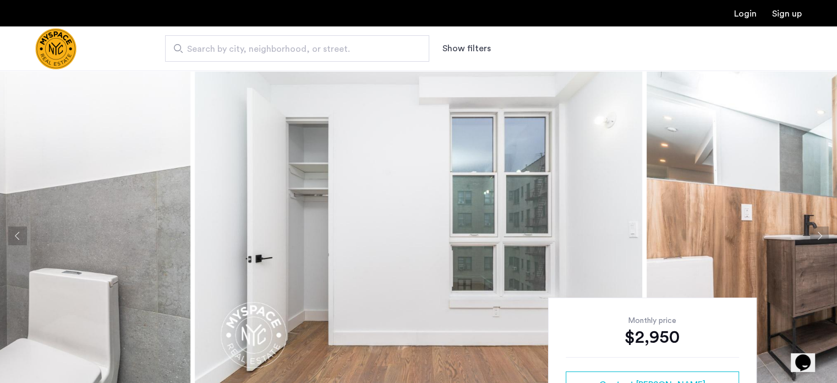
click at [820, 236] on button "Next apartment" at bounding box center [819, 235] width 19 height 19
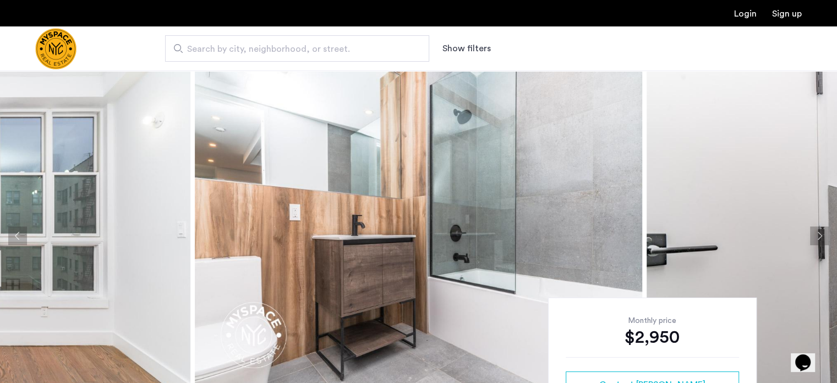
click at [820, 236] on button "Next apartment" at bounding box center [819, 235] width 19 height 19
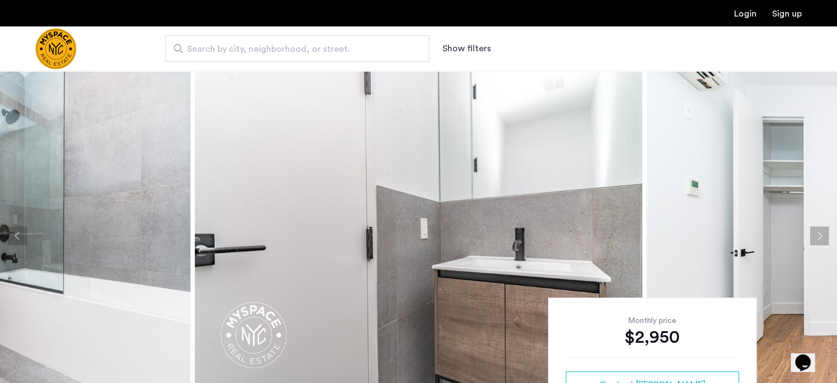
click at [820, 236] on button "Next apartment" at bounding box center [819, 235] width 19 height 19
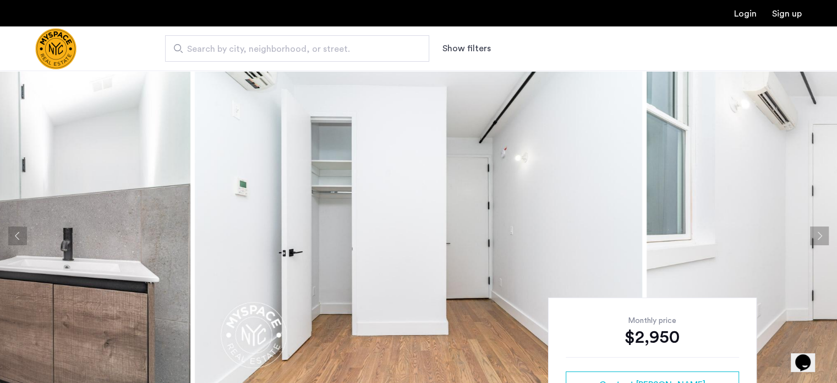
click at [820, 236] on button "Next apartment" at bounding box center [819, 235] width 19 height 19
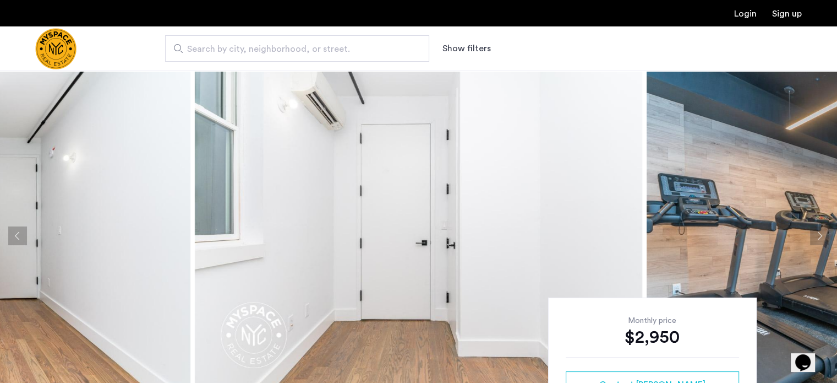
click at [820, 236] on button "Next apartment" at bounding box center [819, 235] width 19 height 19
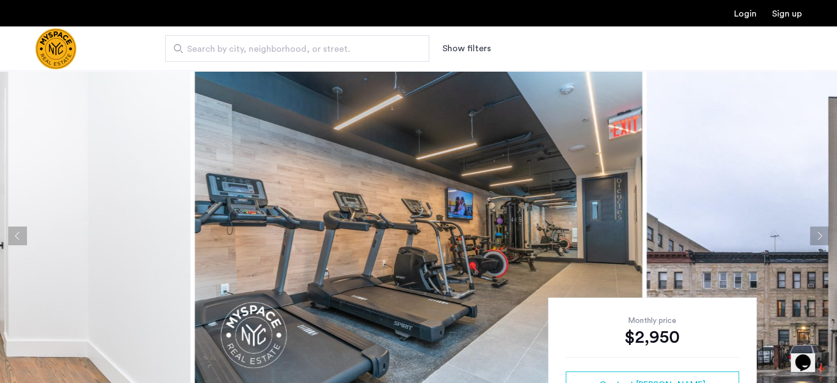
click at [820, 236] on button "Next apartment" at bounding box center [819, 235] width 19 height 19
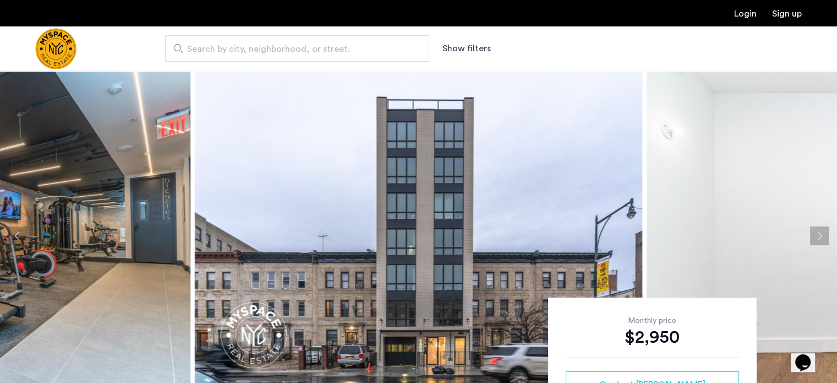
scroll to position [39, 0]
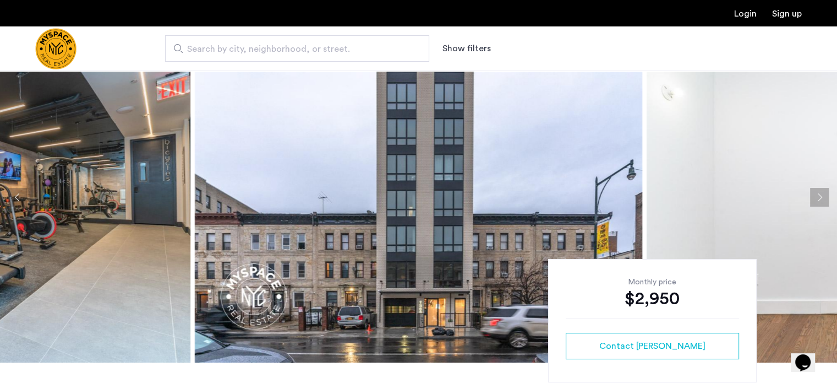
click at [821, 190] on button "Next apartment" at bounding box center [819, 197] width 19 height 19
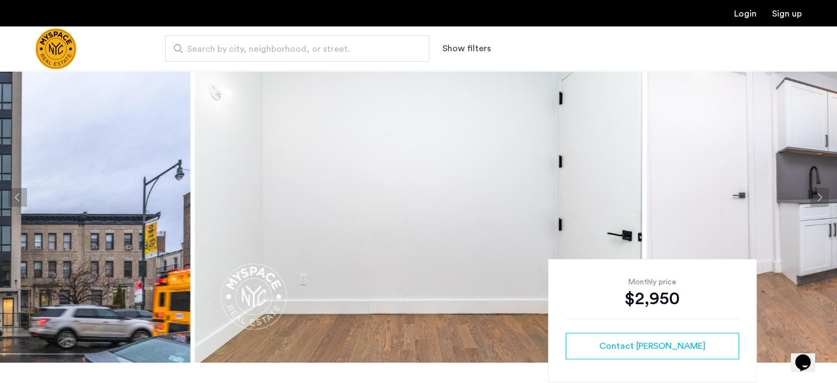
click at [821, 190] on button "Next apartment" at bounding box center [819, 197] width 19 height 19
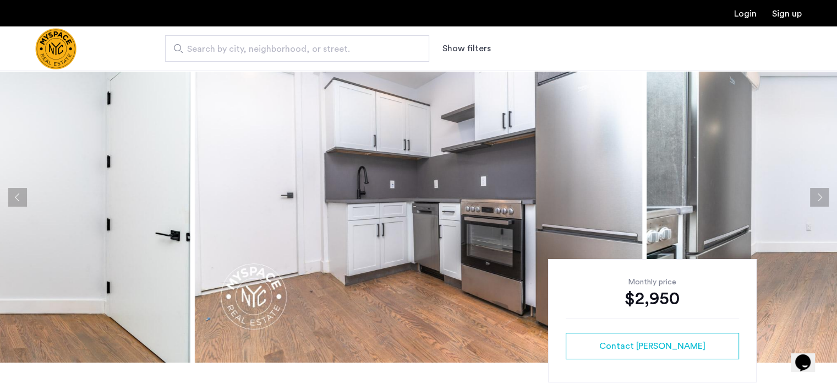
click at [821, 190] on button "Next apartment" at bounding box center [819, 197] width 19 height 19
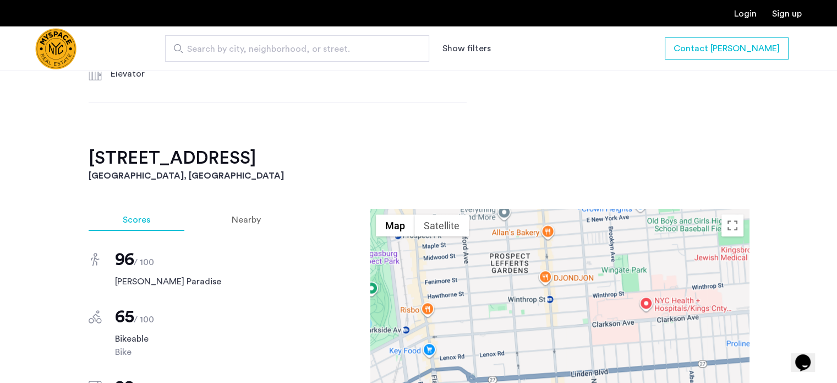
scroll to position [999, 0]
drag, startPoint x: 88, startPoint y: 152, endPoint x: 330, endPoint y: 157, distance: 241.7
click at [330, 157] on div "1365 Nostrand Ave., Prospect Lefferts Gardens, Brooklyn, NY, 11226, Unit 2A Bro…" at bounding box center [419, 134] width 694 height 1465
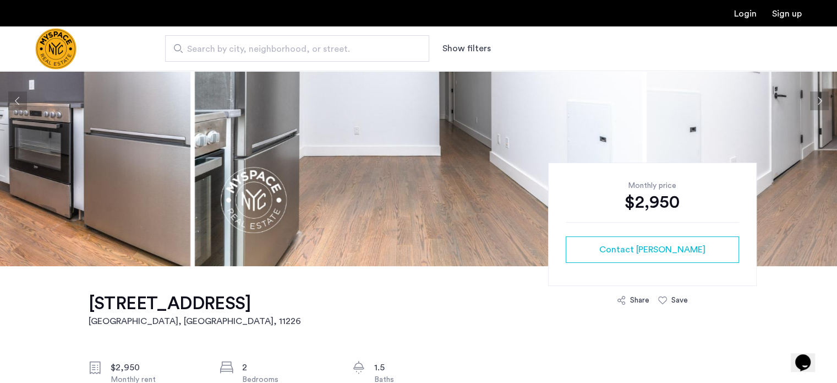
scroll to position [134, 0]
copy h2 "1365 Nostrand Ave., Unit 2A"
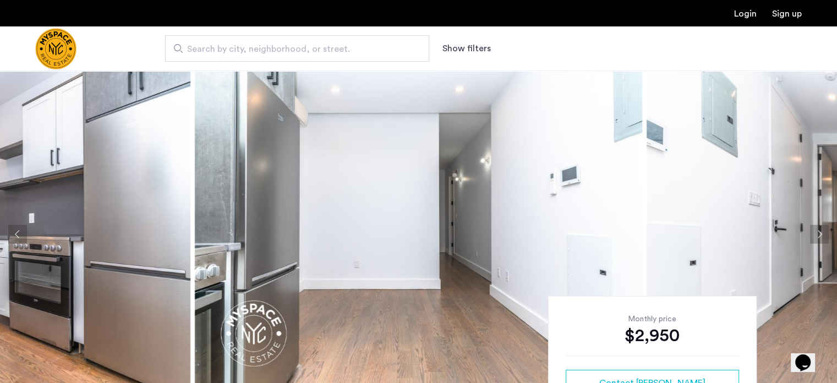
scroll to position [0, 0]
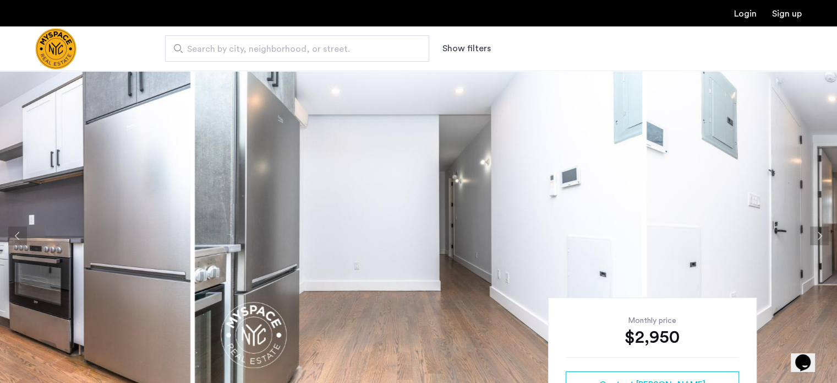
click at [824, 240] on button "Next apartment" at bounding box center [819, 235] width 19 height 19
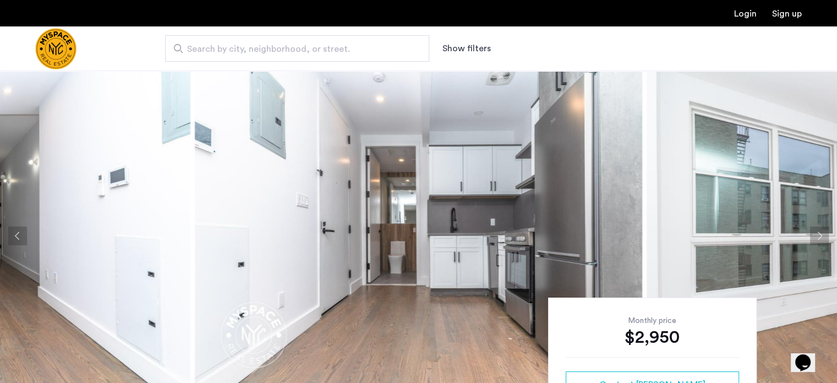
click at [824, 236] on button "Next apartment" at bounding box center [819, 235] width 19 height 19
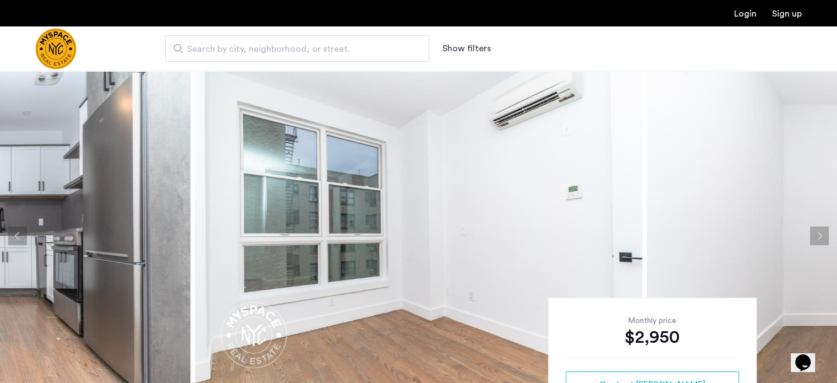
click at [17, 233] on button "Previous apartment" at bounding box center [17, 235] width 19 height 19
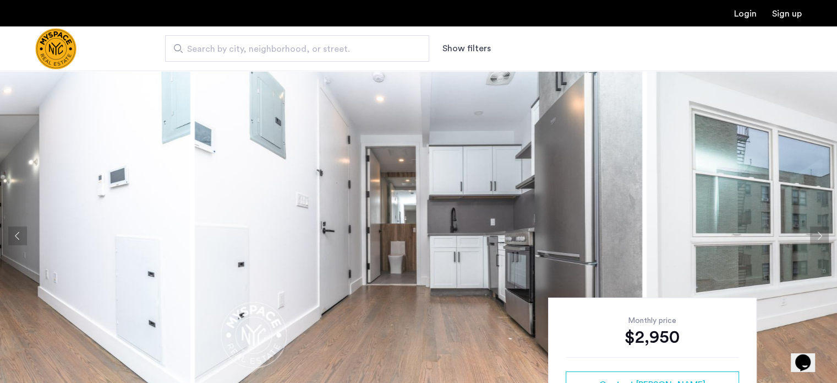
click at [820, 239] on button "Next apartment" at bounding box center [819, 235] width 19 height 19
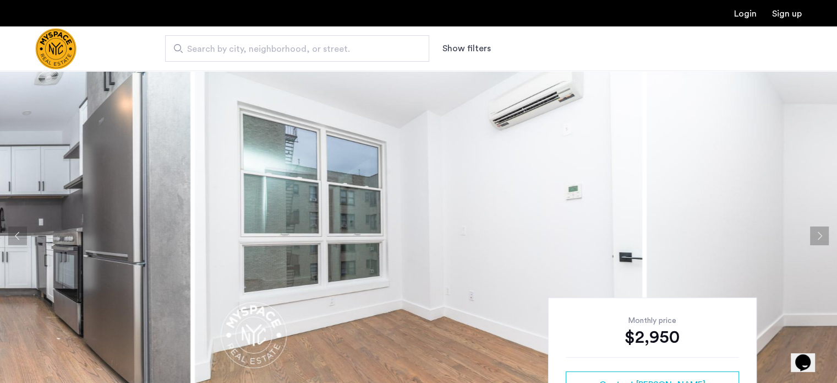
click at [820, 239] on button "Next apartment" at bounding box center [819, 235] width 19 height 19
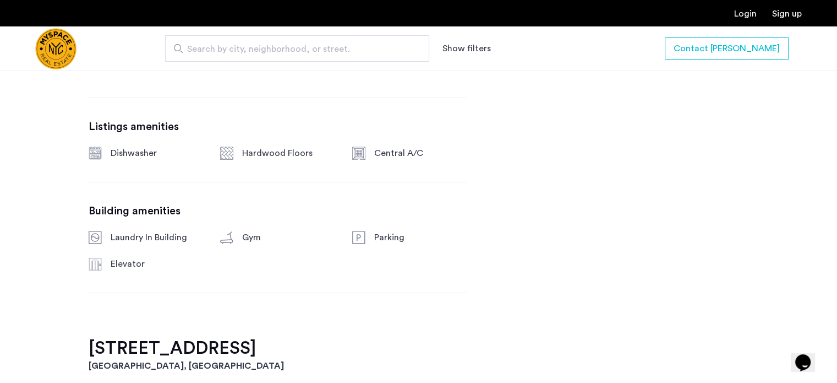
scroll to position [807, 0]
click at [231, 351] on h2 "1365 Nostrand Ave., Unit 2A" at bounding box center [419, 349] width 661 height 22
drag, startPoint x: 237, startPoint y: 342, endPoint x: 86, endPoint y: 351, distance: 151.1
click at [86, 351] on div "1365 Nostrand Ave., Prospect Lefferts Gardens, Brooklyn, NY, 11226, Unit 2A Bro…" at bounding box center [419, 326] width 694 height 1465
copy h2 "1365 Nostrand Ave"
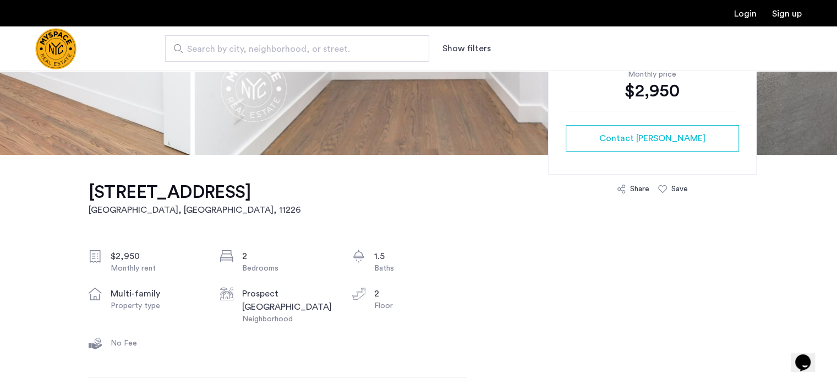
scroll to position [250, 0]
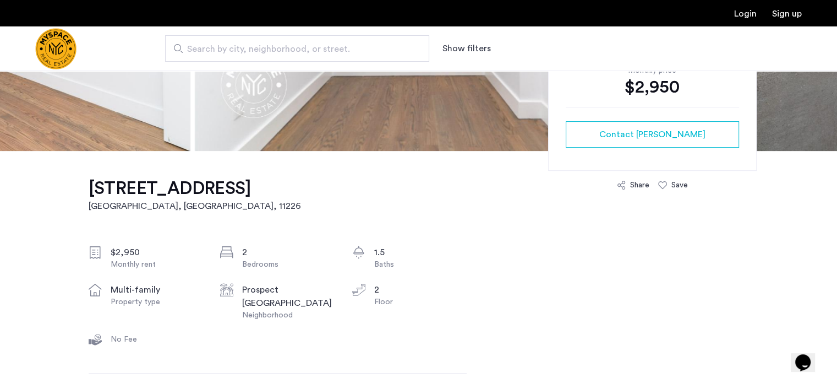
drag, startPoint x: 88, startPoint y: 187, endPoint x: 232, endPoint y: 191, distance: 144.8
copy h1 "1365 Nostrand Ave"
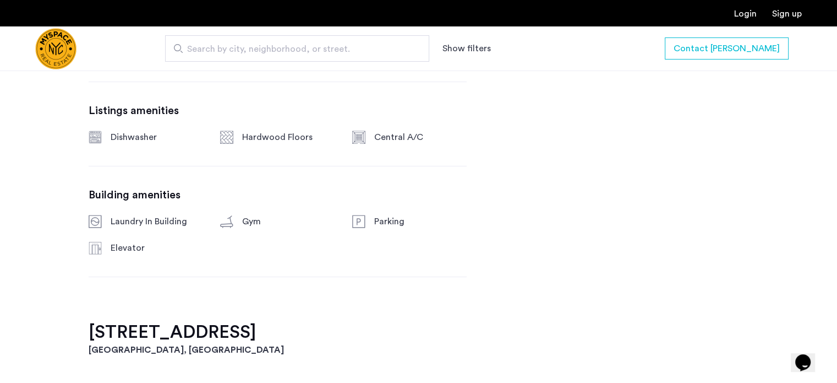
scroll to position [825, 0]
click at [435, 221] on div "Parking" at bounding box center [420, 220] width 92 height 13
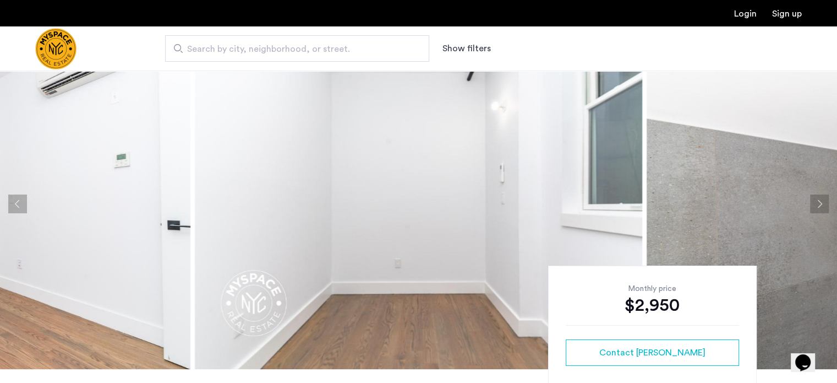
scroll to position [0, 0]
